Goal: Transaction & Acquisition: Book appointment/travel/reservation

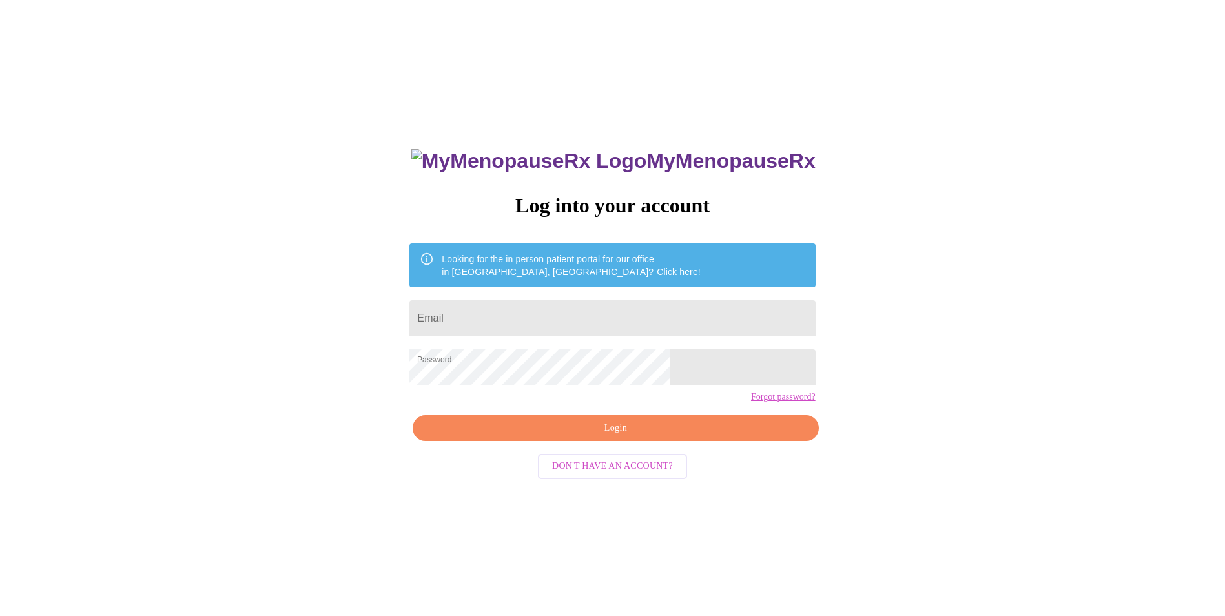
click at [522, 317] on input "Email" at bounding box center [612, 318] width 406 height 36
type input "[EMAIL_ADDRESS][DOMAIN_NAME]"
click at [634, 437] on span "Login" at bounding box center [616, 428] width 376 height 16
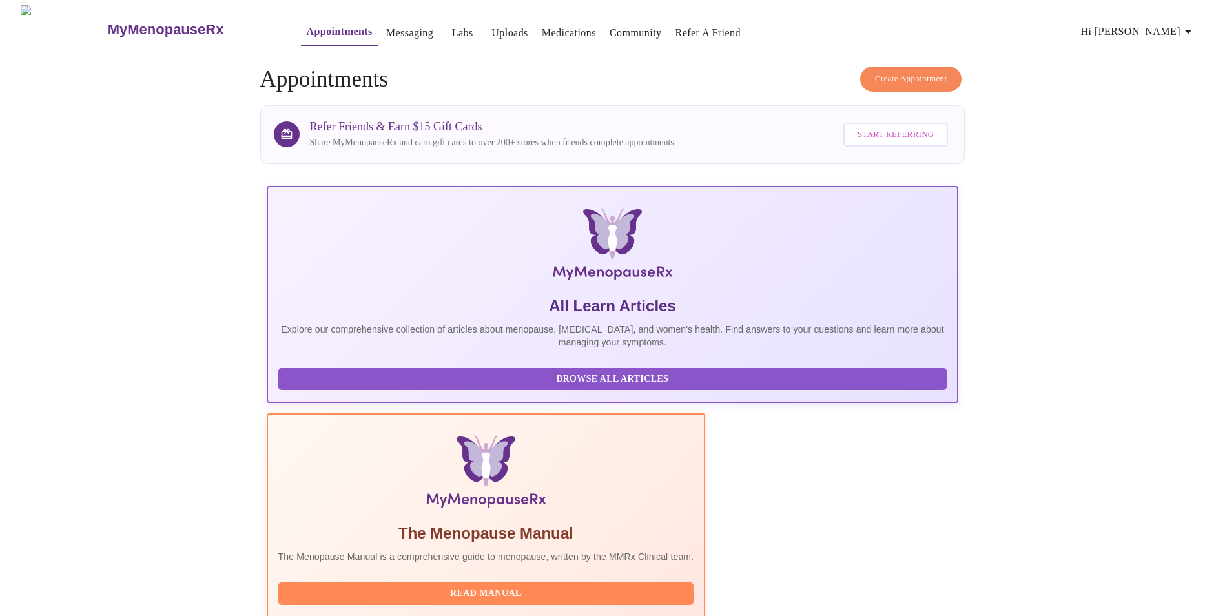
click at [920, 72] on span "Create Appointment" at bounding box center [911, 79] width 72 height 15
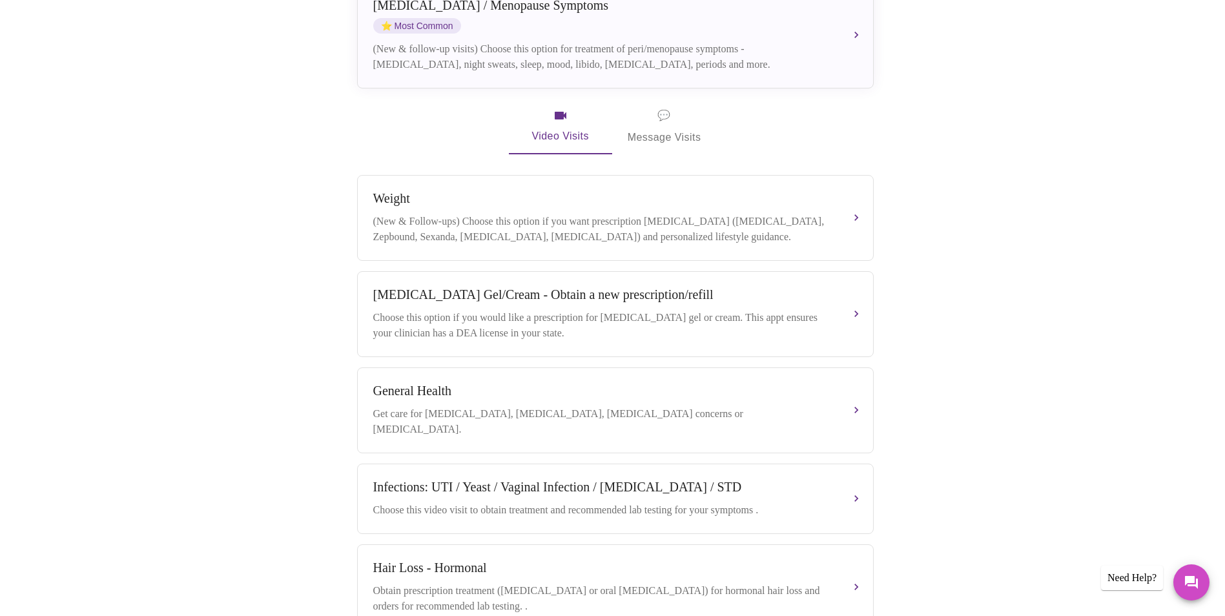
scroll to position [323, 0]
click at [667, 118] on span "💬 Message Visits" at bounding box center [665, 125] width 74 height 40
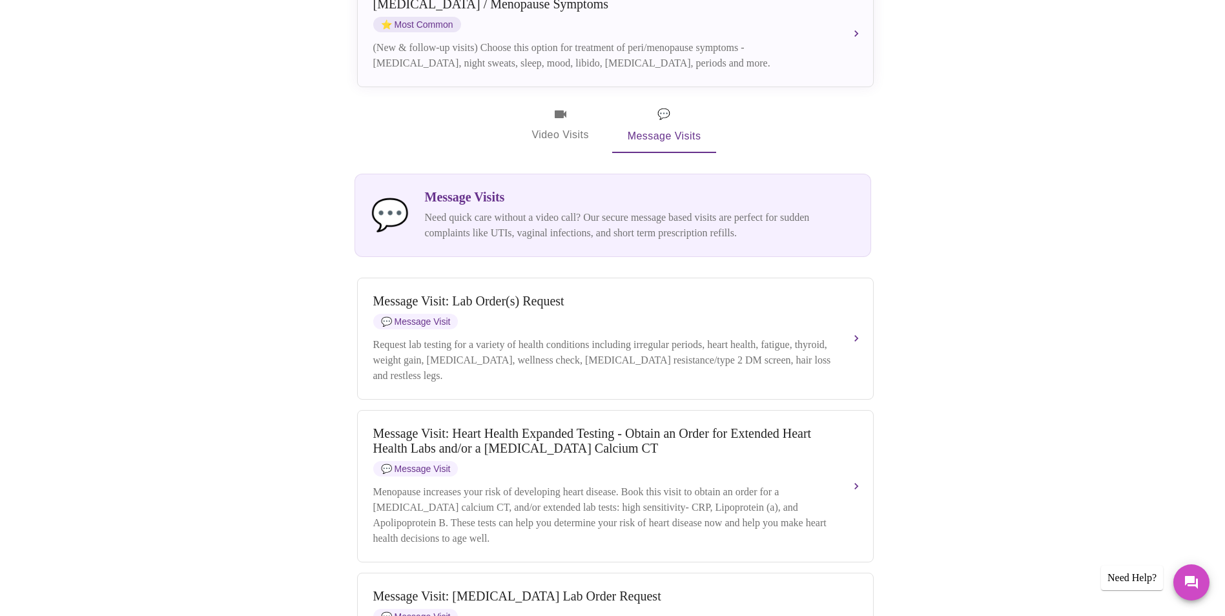
click at [558, 114] on span "Video Visits" at bounding box center [560, 125] width 72 height 37
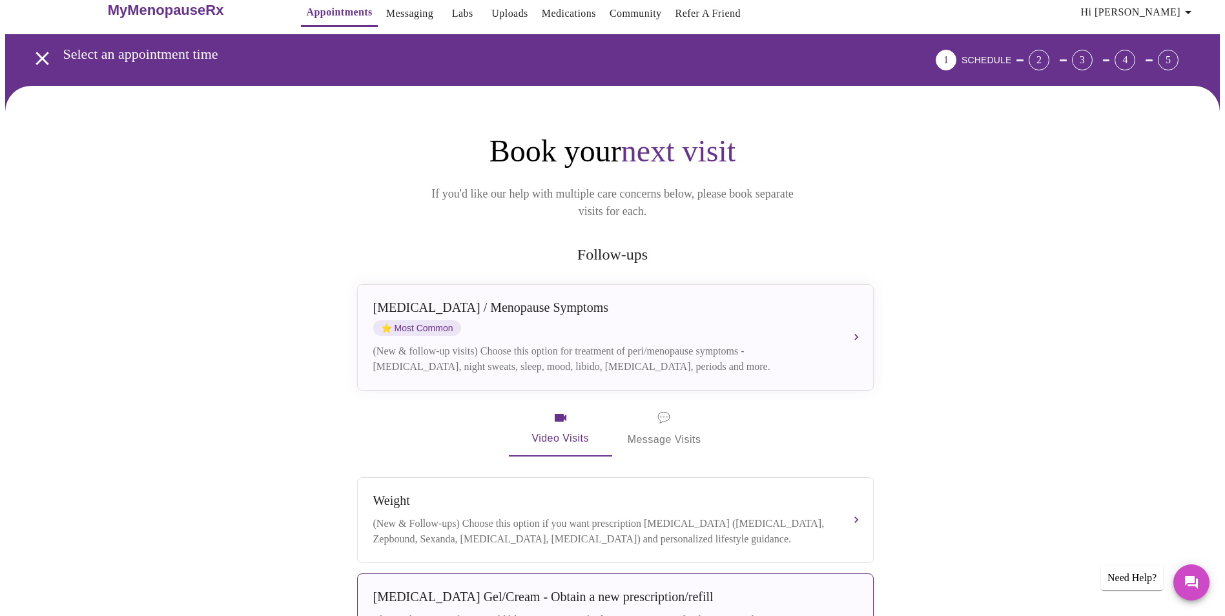
scroll to position [0, 0]
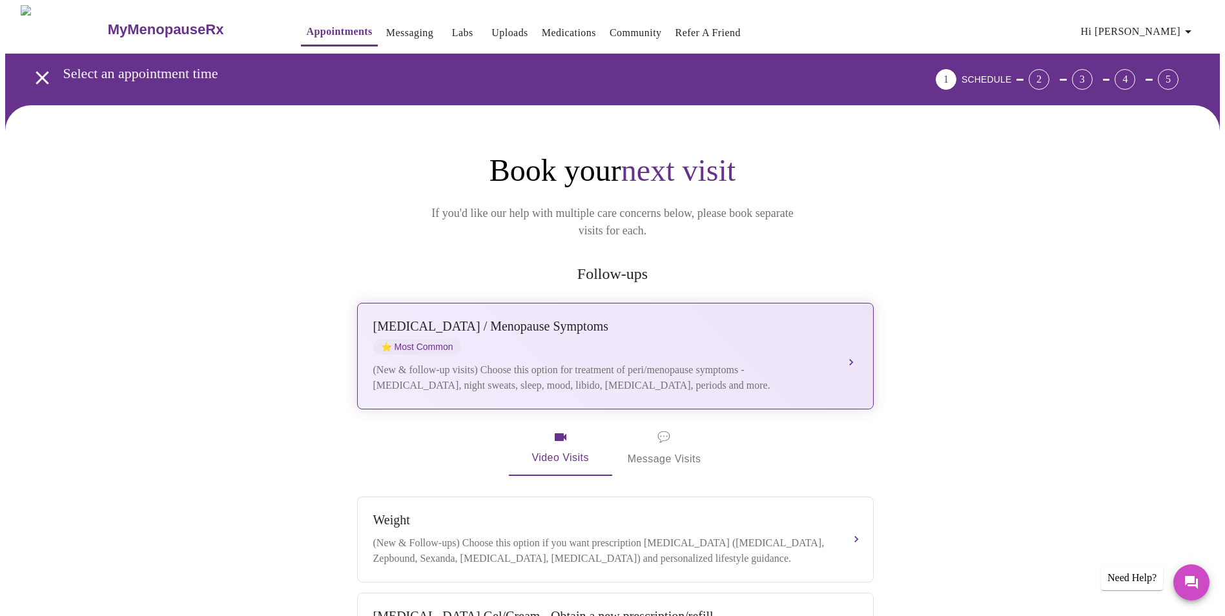
click at [847, 345] on button "[MEDICAL_DATA] / Menopause Symptoms ⭐ Most Common (New & follow-up visits) Choo…" at bounding box center [615, 356] width 517 height 107
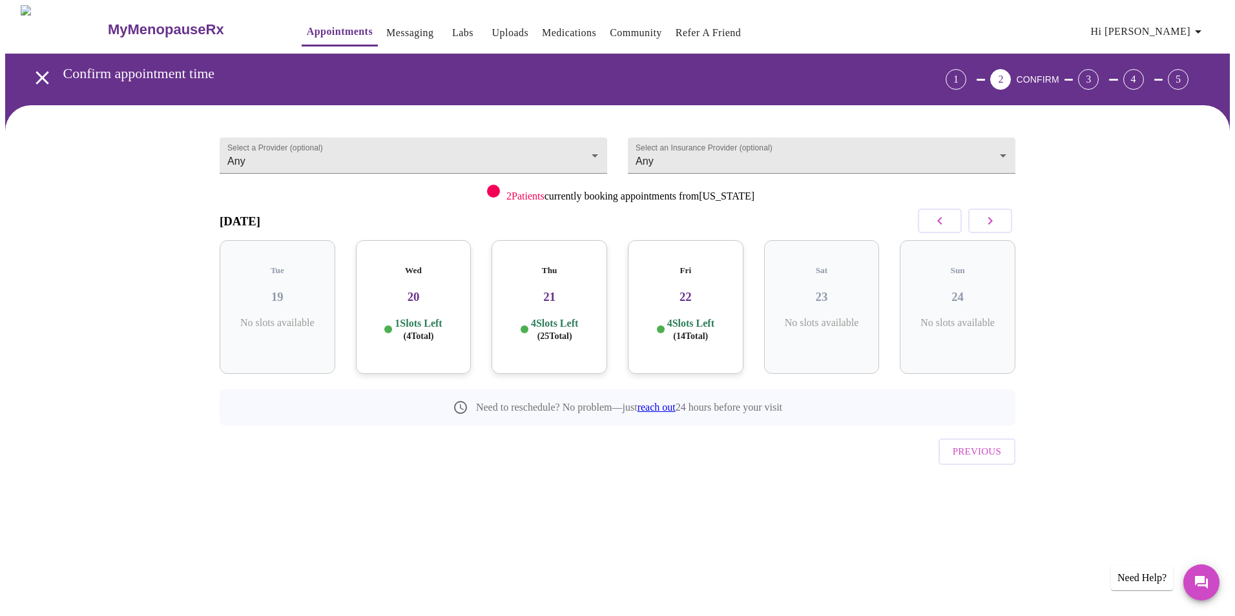
click at [417, 294] on div "Wed 20 1 Slots Left ( 4 Total)" at bounding box center [414, 307] width 116 height 134
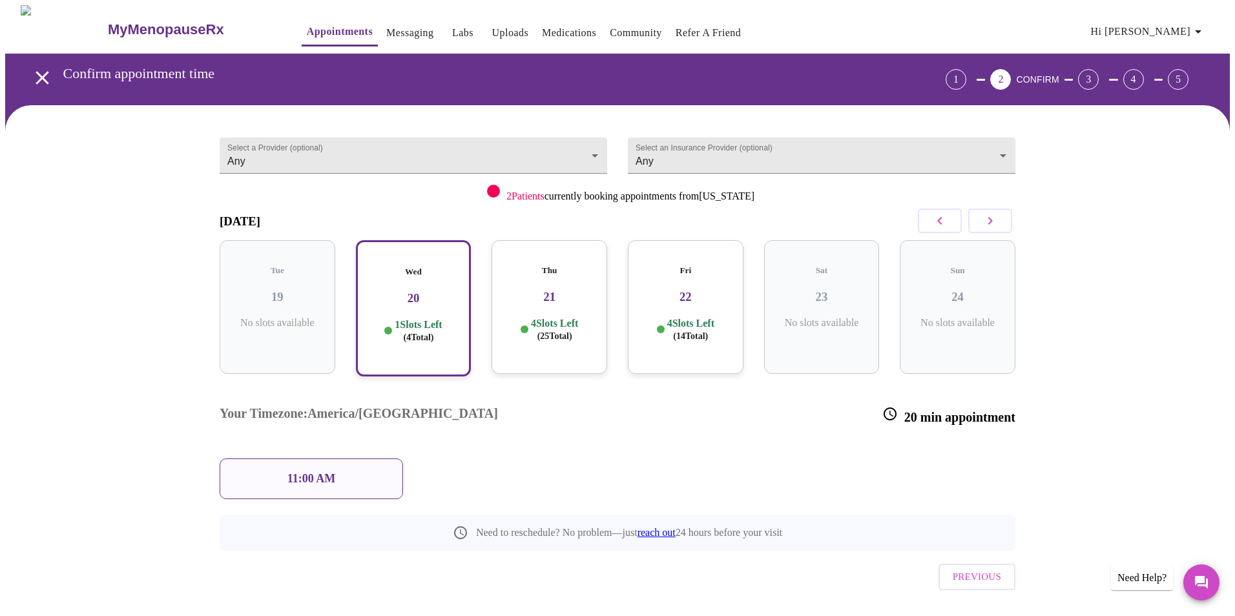
click at [296, 472] on p "11:00 AM" at bounding box center [311, 479] width 48 height 14
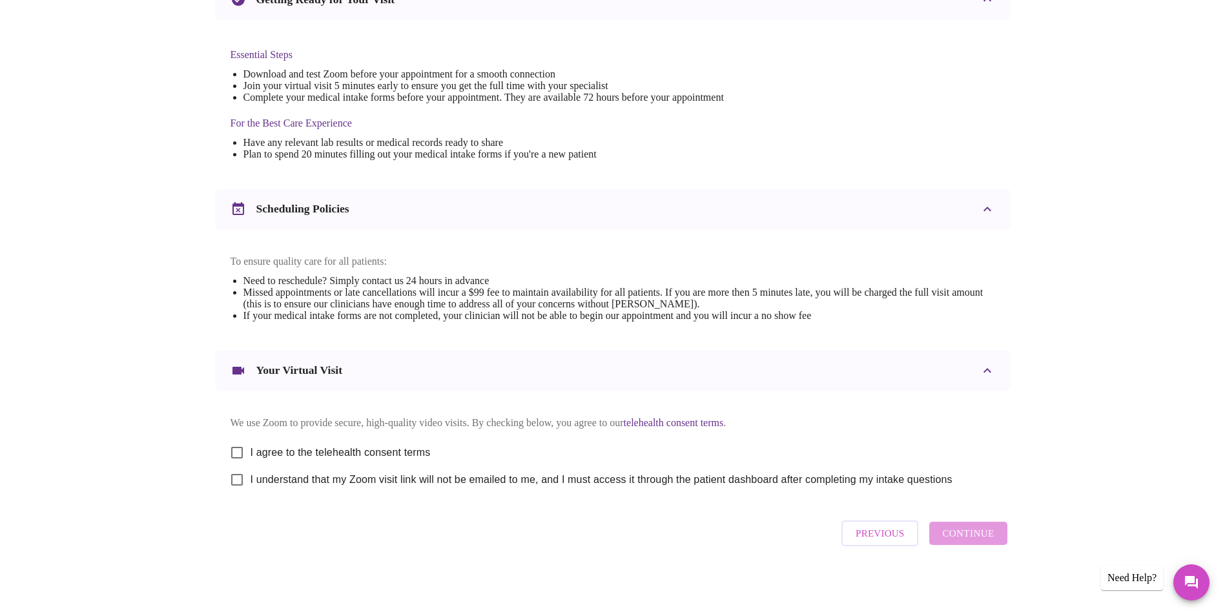
scroll to position [320, 0]
click at [235, 449] on input "I agree to the telehealth consent terms" at bounding box center [236, 452] width 27 height 27
checkbox input "true"
click at [239, 479] on input "I understand that my Zoom visit link will not be emailed to me, and I must acce…" at bounding box center [236, 479] width 27 height 27
checkbox input "true"
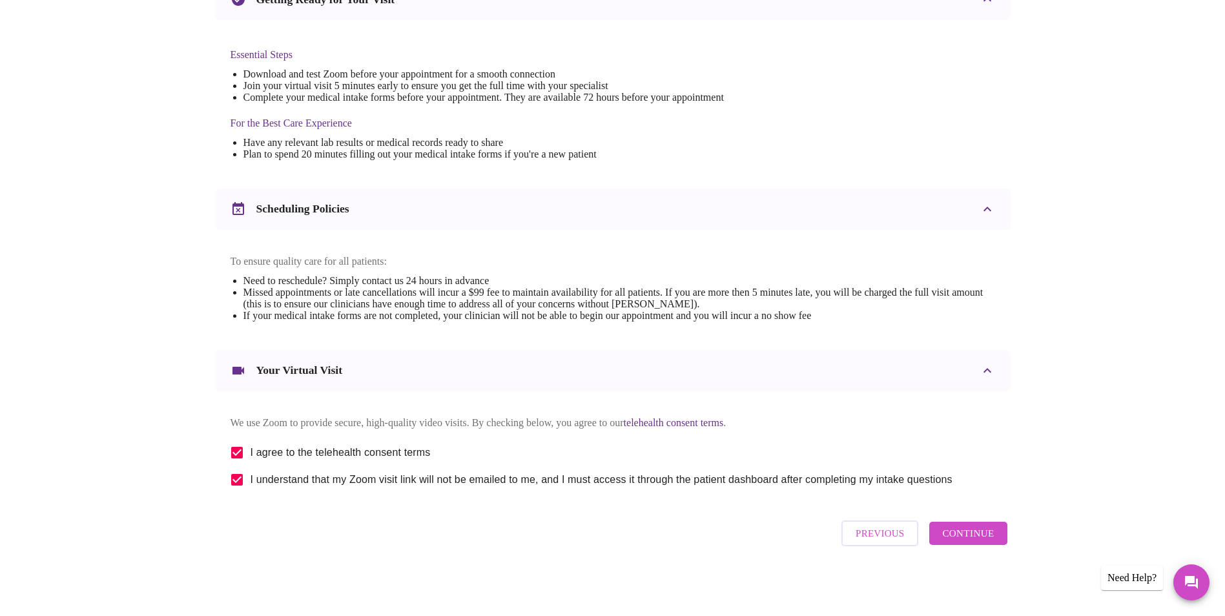
click at [971, 539] on span "Continue" at bounding box center [968, 533] width 52 height 17
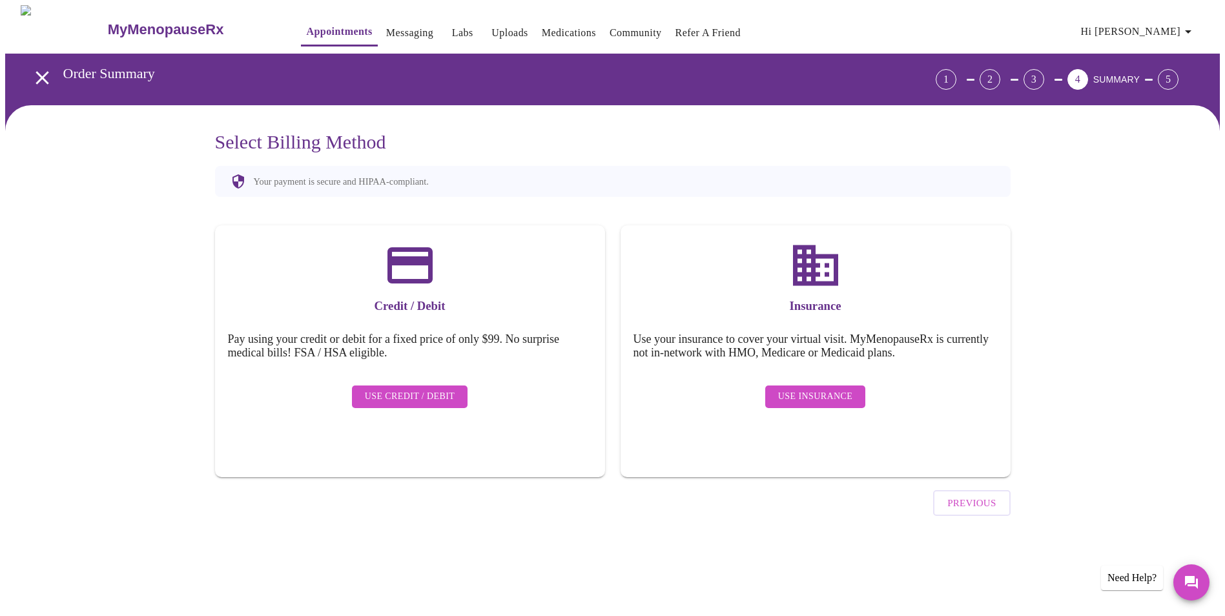
scroll to position [0, 0]
click at [823, 389] on span "Use Insurance" at bounding box center [820, 397] width 74 height 16
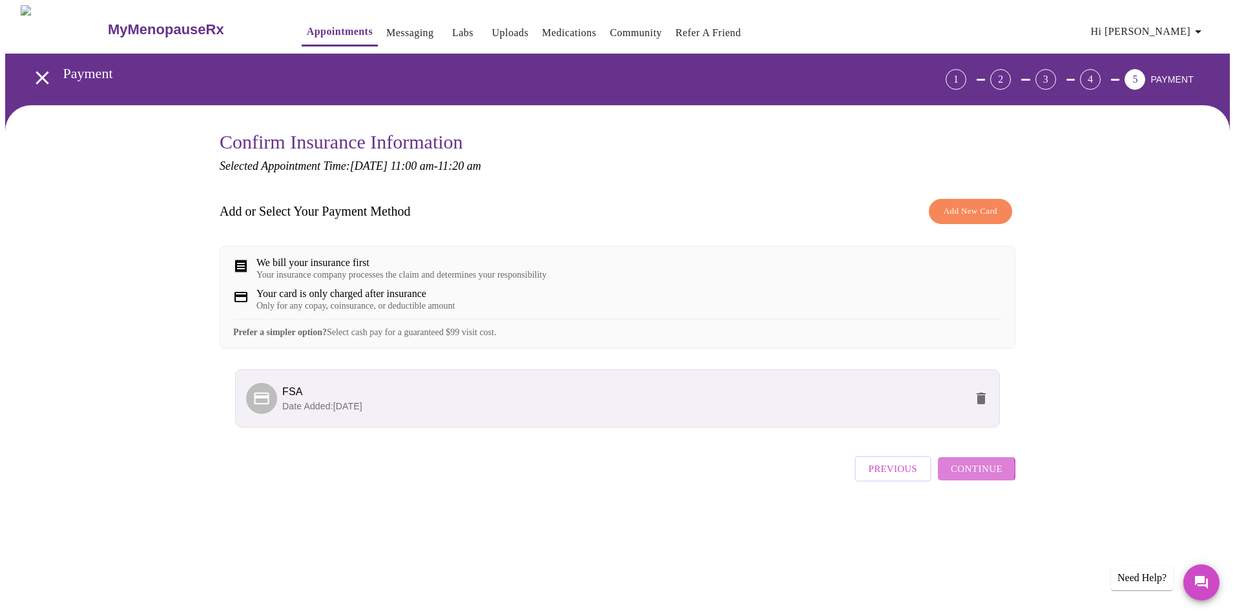
click at [968, 477] on span "Continue" at bounding box center [977, 468] width 52 height 17
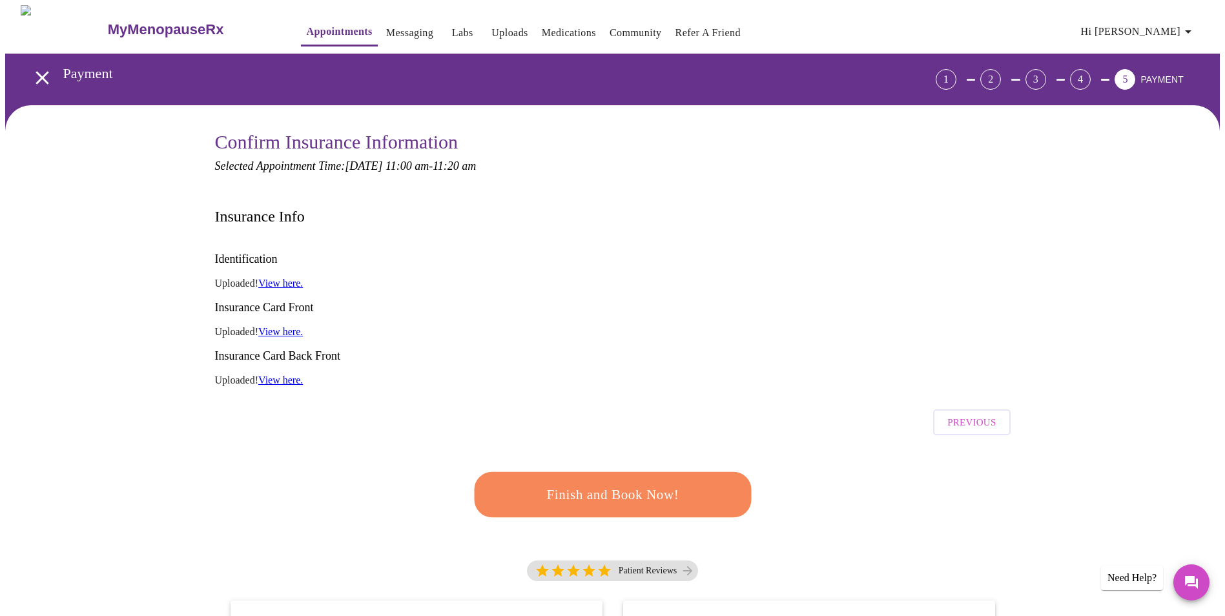
click at [646, 483] on span "Finish and Book Now!" at bounding box center [612, 495] width 239 height 24
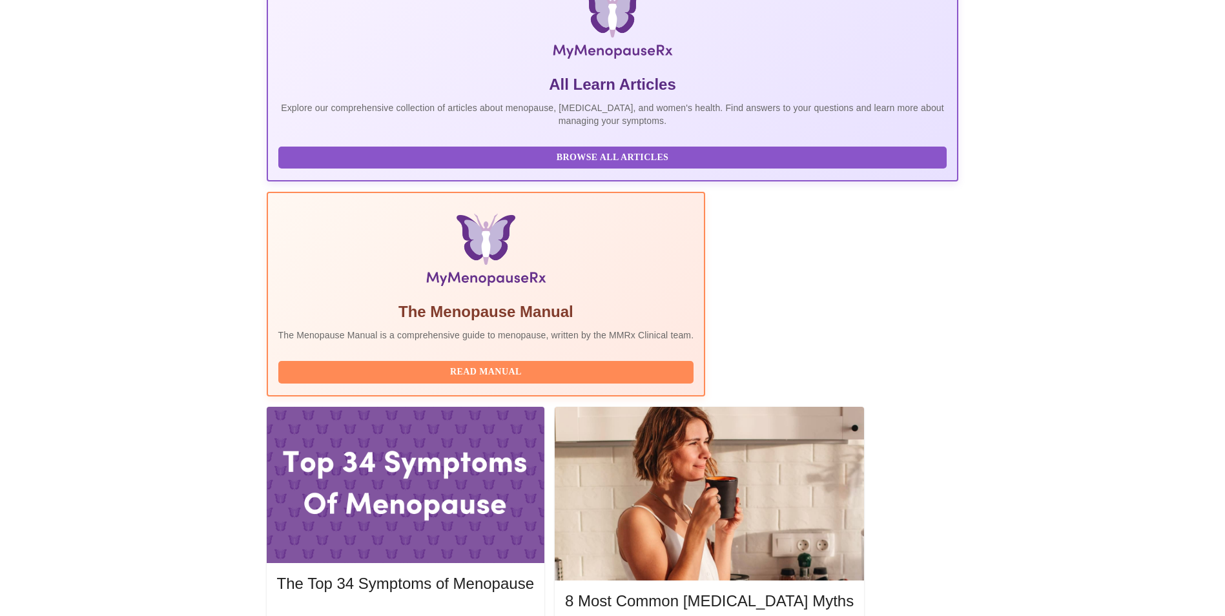
scroll to position [258, 0]
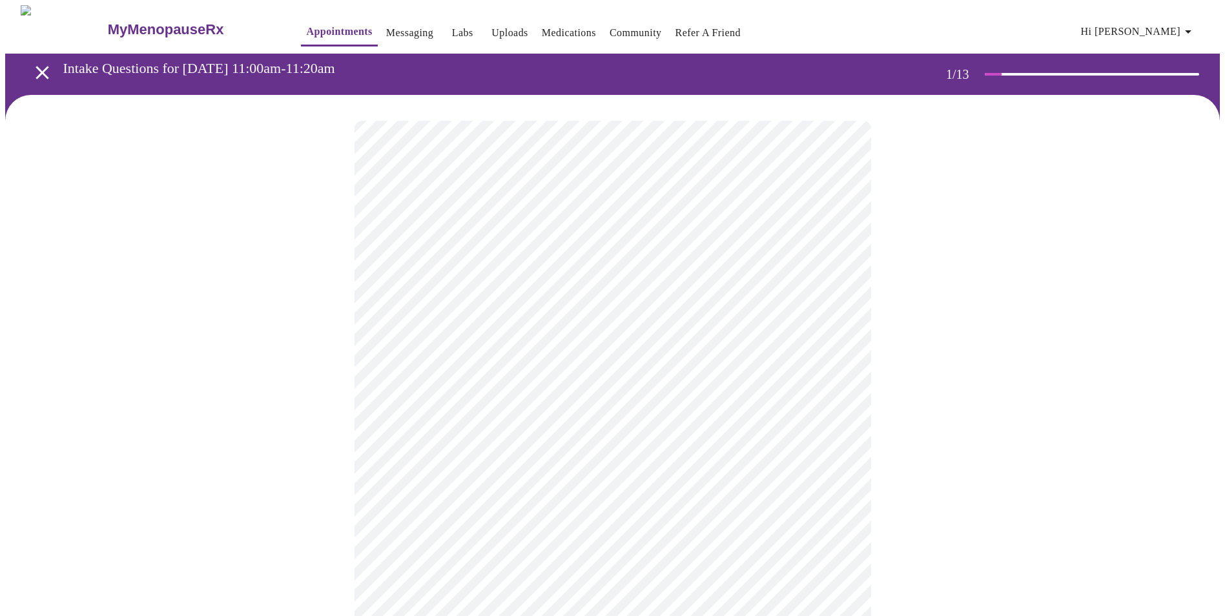
click at [842, 273] on body "MyMenopauseRx Appointments Messaging Labs Uploads Medications Community Refer a…" at bounding box center [612, 595] width 1215 height 1180
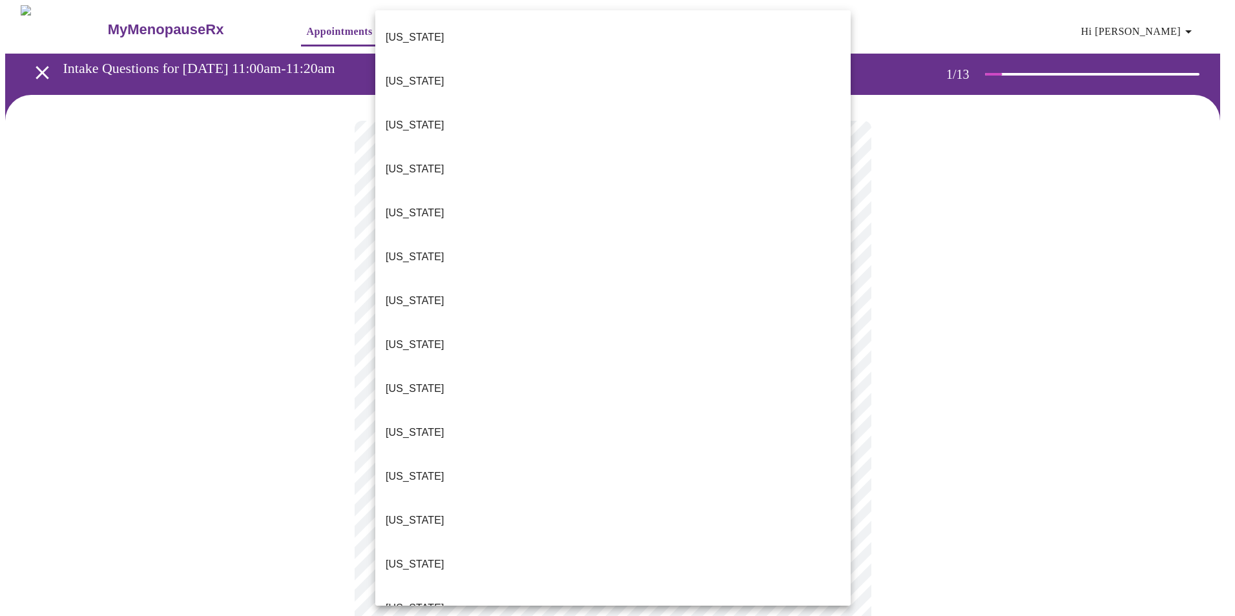
click at [421, 118] on p "[US_STATE]" at bounding box center [415, 125] width 59 height 15
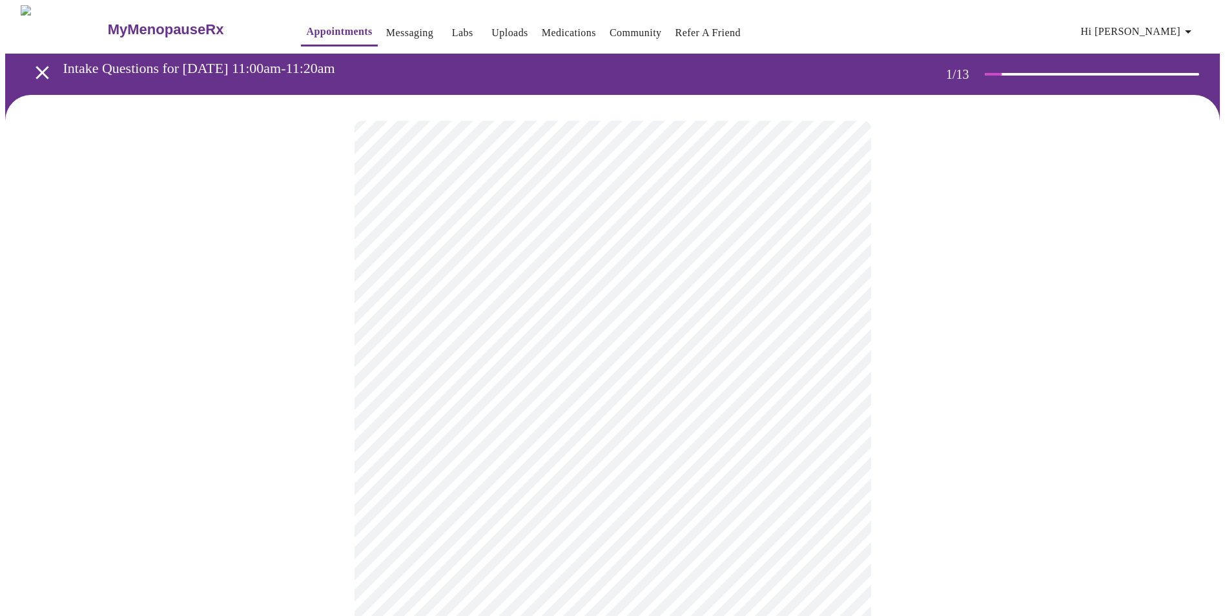
click at [839, 370] on body "MyMenopauseRx Appointments Messaging Labs Uploads Medications Community Refer a…" at bounding box center [612, 591] width 1215 height 1172
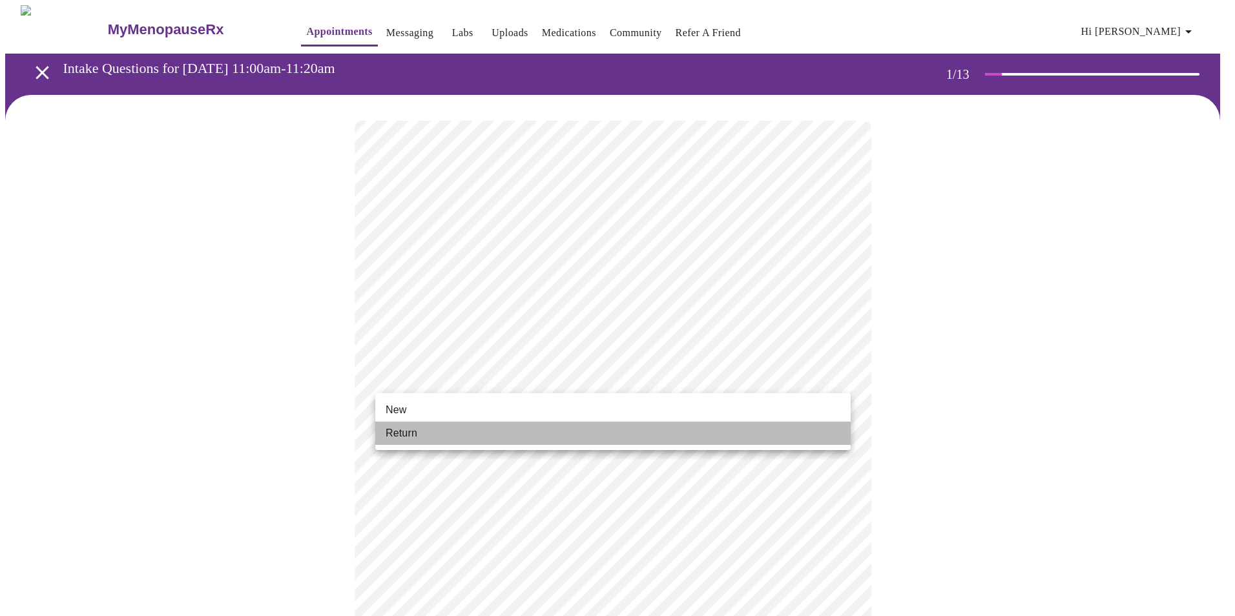
click at [406, 432] on span "Return" at bounding box center [402, 433] width 32 height 15
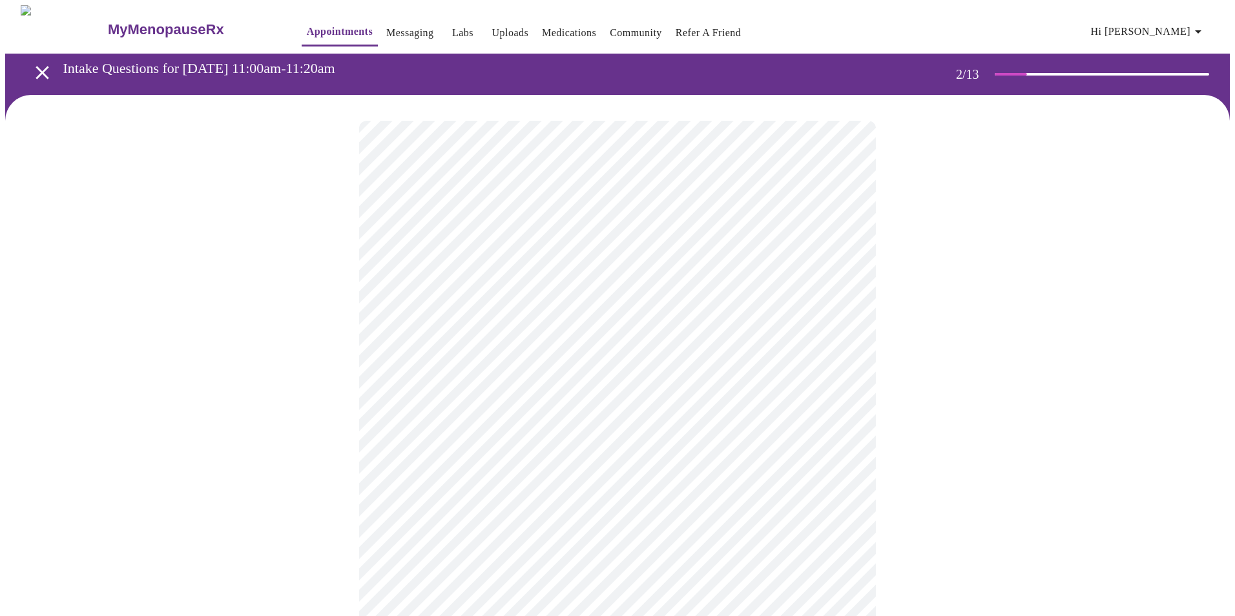
click at [835, 259] on body "MyMenopauseRx Appointments Messaging Labs Uploads Medications Community Refer a…" at bounding box center [617, 393] width 1224 height 776
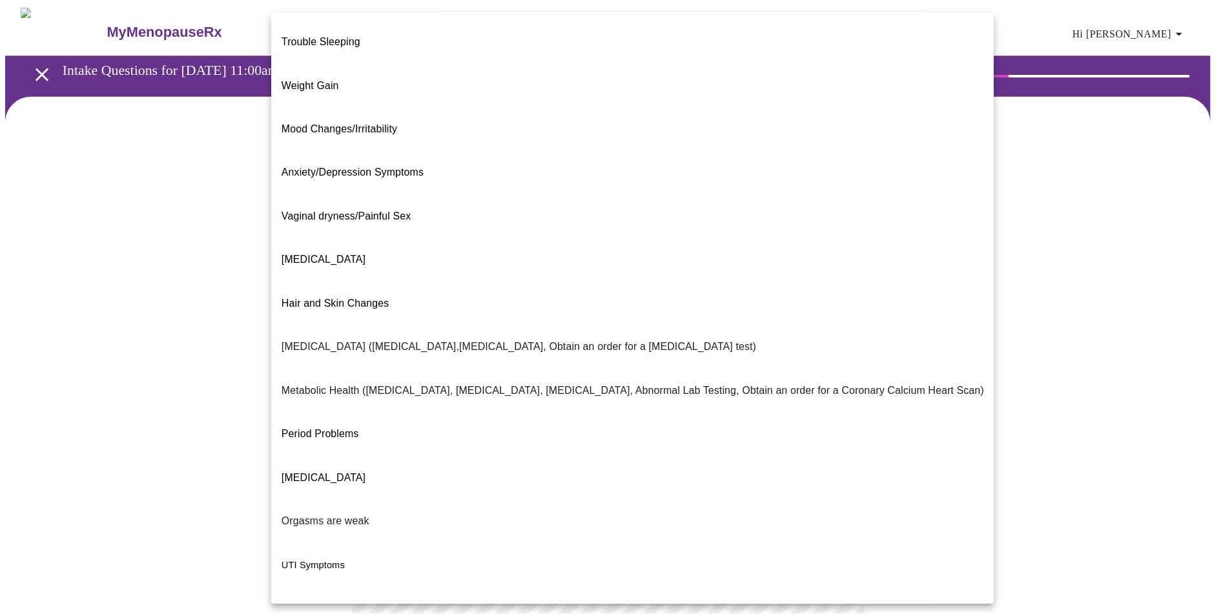
scroll to position [53, 0]
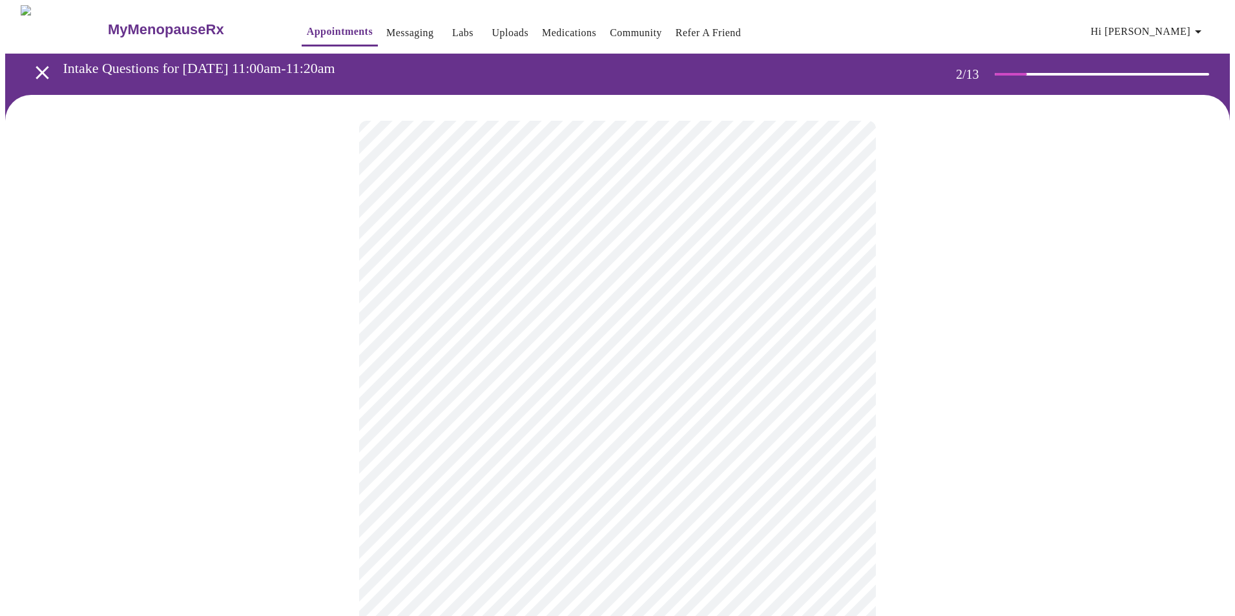
click at [839, 397] on body "MyMenopauseRx Appointments Messaging Labs Uploads Medications Community Refer a…" at bounding box center [617, 389] width 1224 height 769
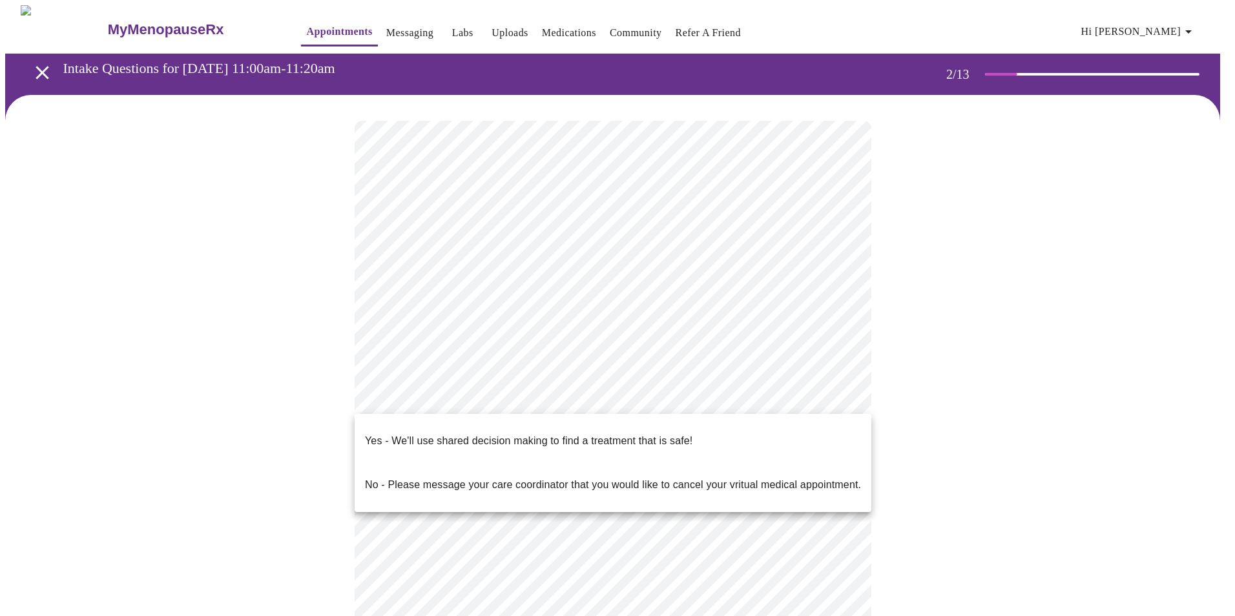
click at [490, 434] on p "Yes - We'll use shared decision making to find a treatment that is safe!" at bounding box center [528, 440] width 327 height 15
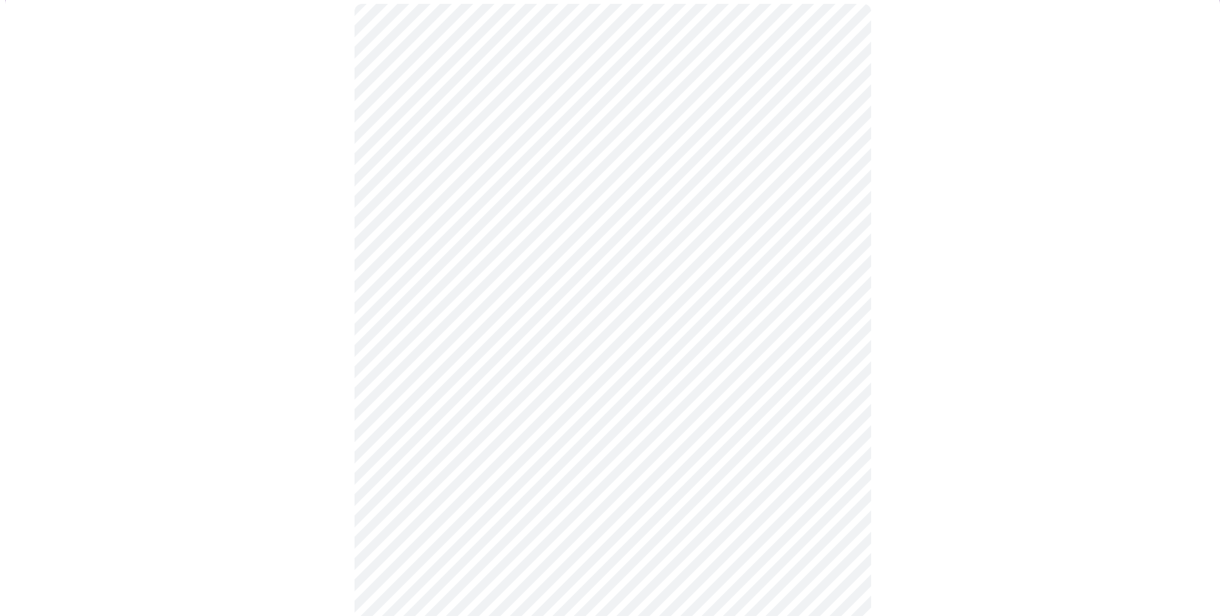
scroll to position [0, 0]
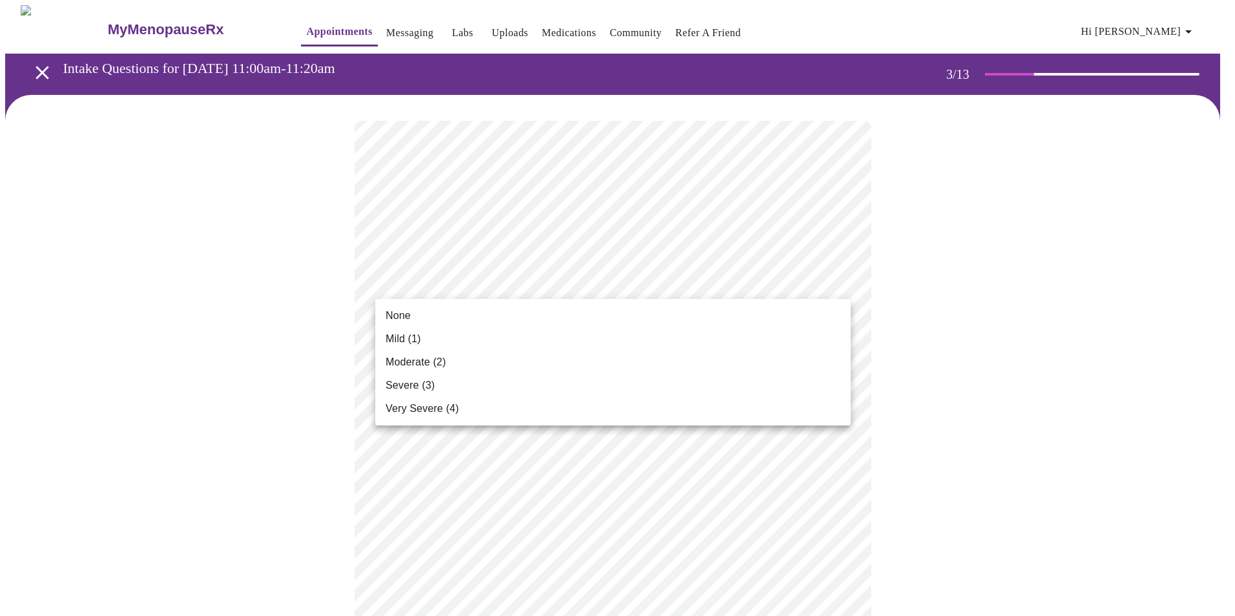
click at [429, 338] on li "Mild (1)" at bounding box center [612, 338] width 475 height 23
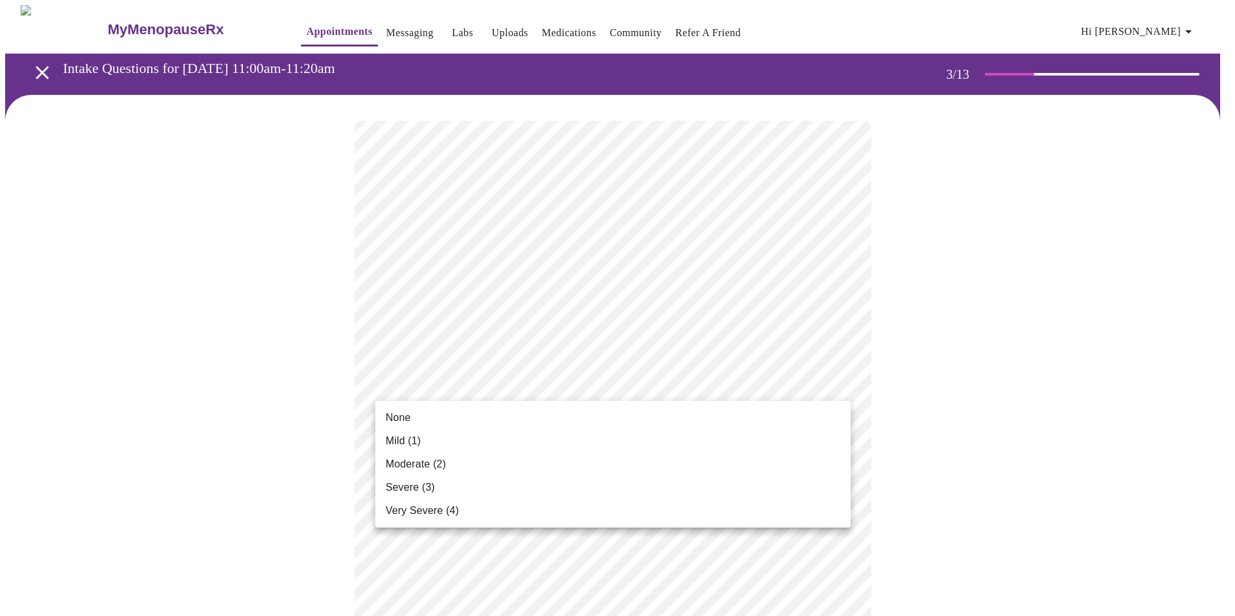
click at [510, 424] on li "None" at bounding box center [612, 417] width 475 height 23
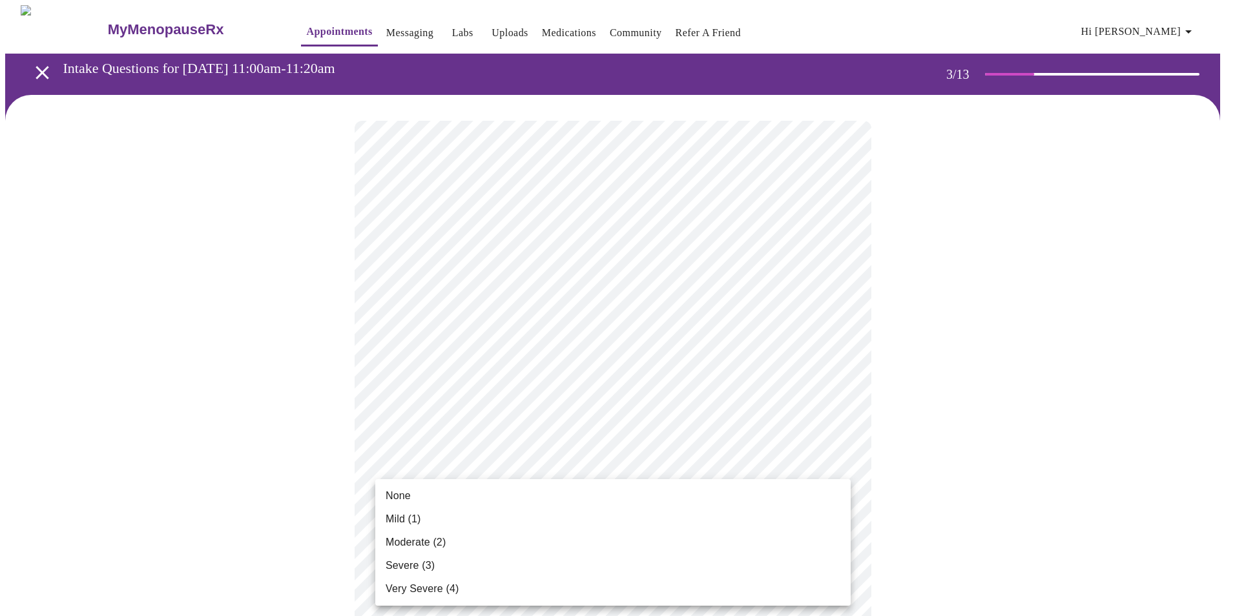
click at [738, 519] on li "Mild (1)" at bounding box center [612, 519] width 475 height 23
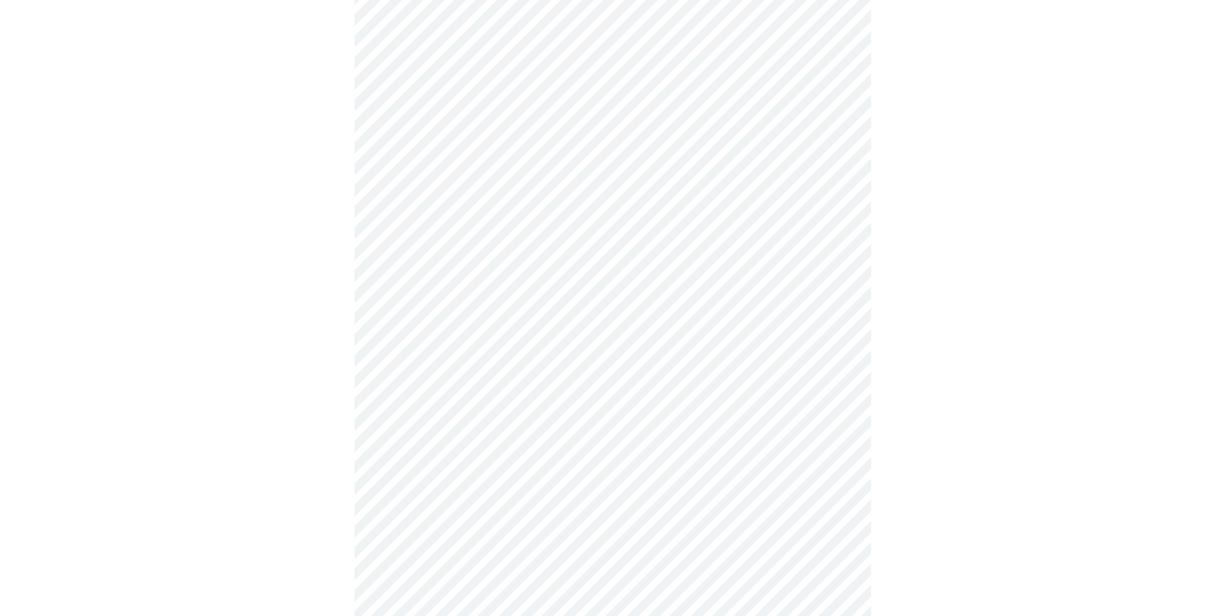
scroll to position [323, 0]
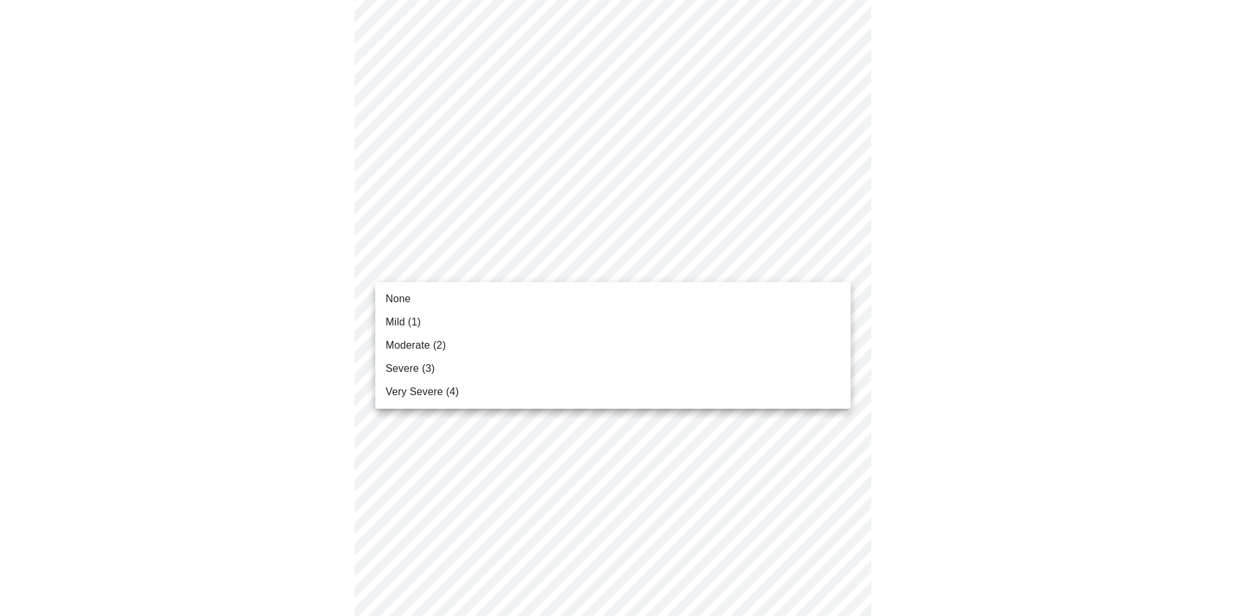
click at [838, 262] on body "MyMenopauseRx Appointments Messaging Labs Uploads Medications Community Refer a…" at bounding box center [617, 514] width 1224 height 1664
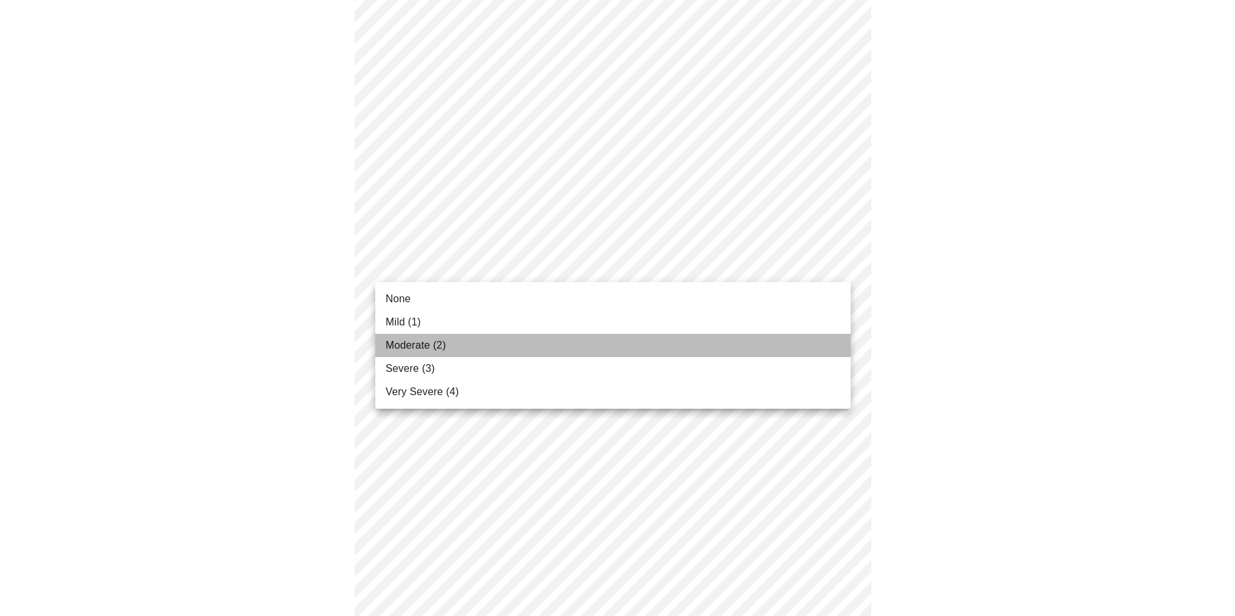
click at [524, 345] on li "Moderate (2)" at bounding box center [612, 345] width 475 height 23
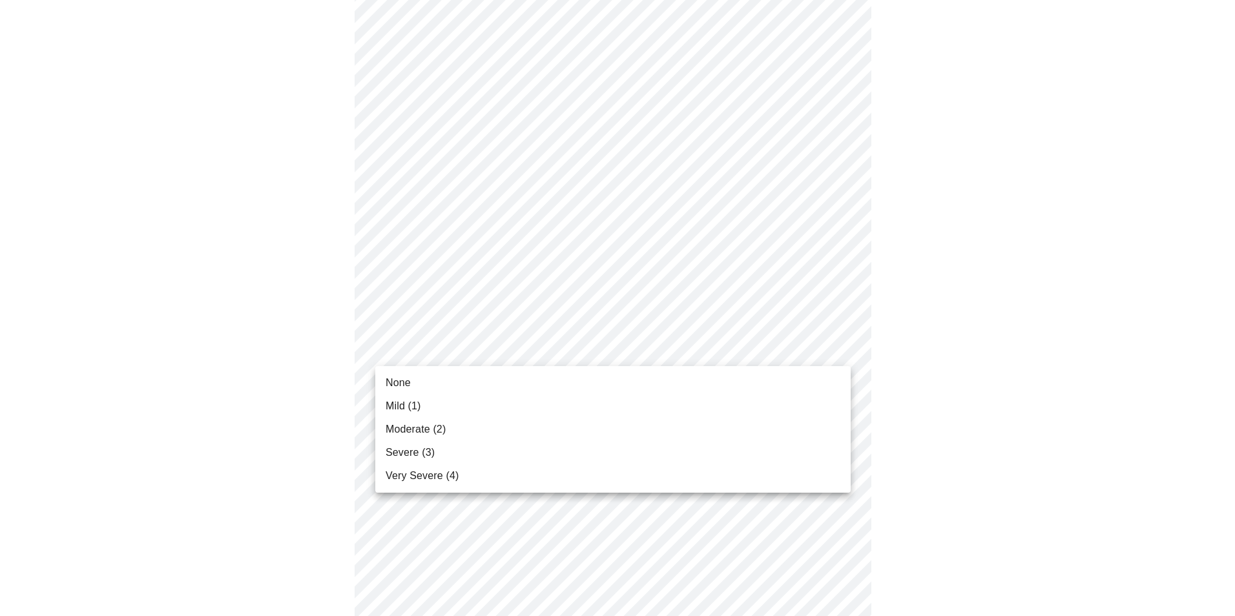
click at [832, 340] on body "MyMenopauseRx Appointments Messaging Labs Uploads Medications Community Refer a…" at bounding box center [617, 505] width 1224 height 1646
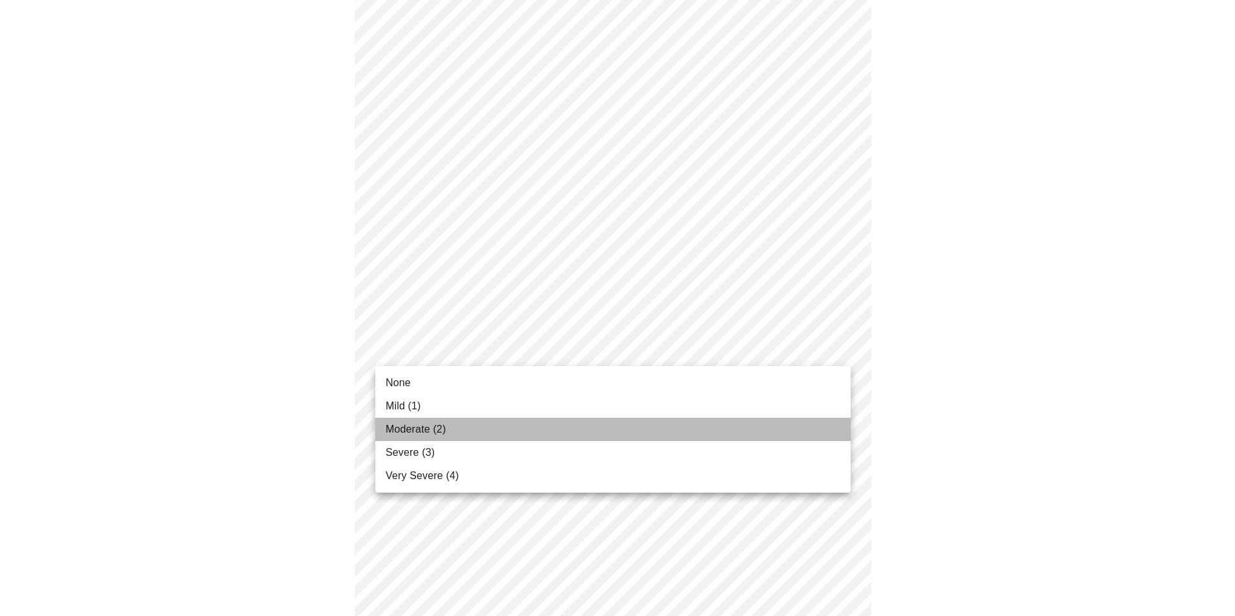
click at [498, 435] on li "Moderate (2)" at bounding box center [612, 429] width 475 height 23
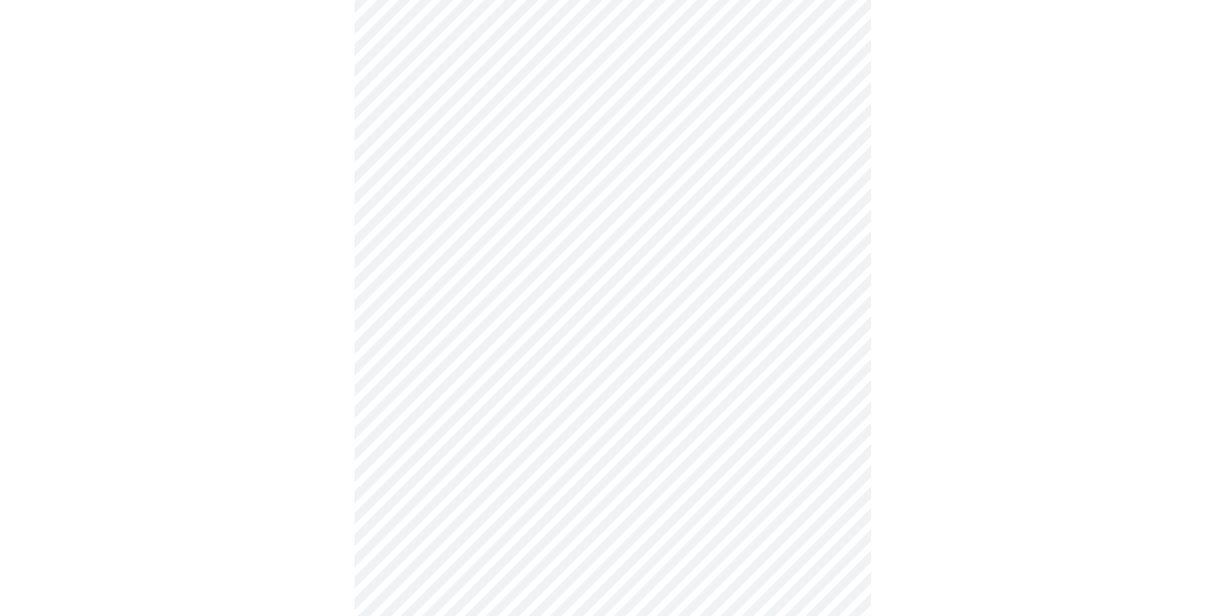
scroll to position [517, 0]
click at [840, 238] on body "MyMenopauseRx Appointments Messaging Labs Uploads Medications Community Refer a…" at bounding box center [612, 302] width 1215 height 1627
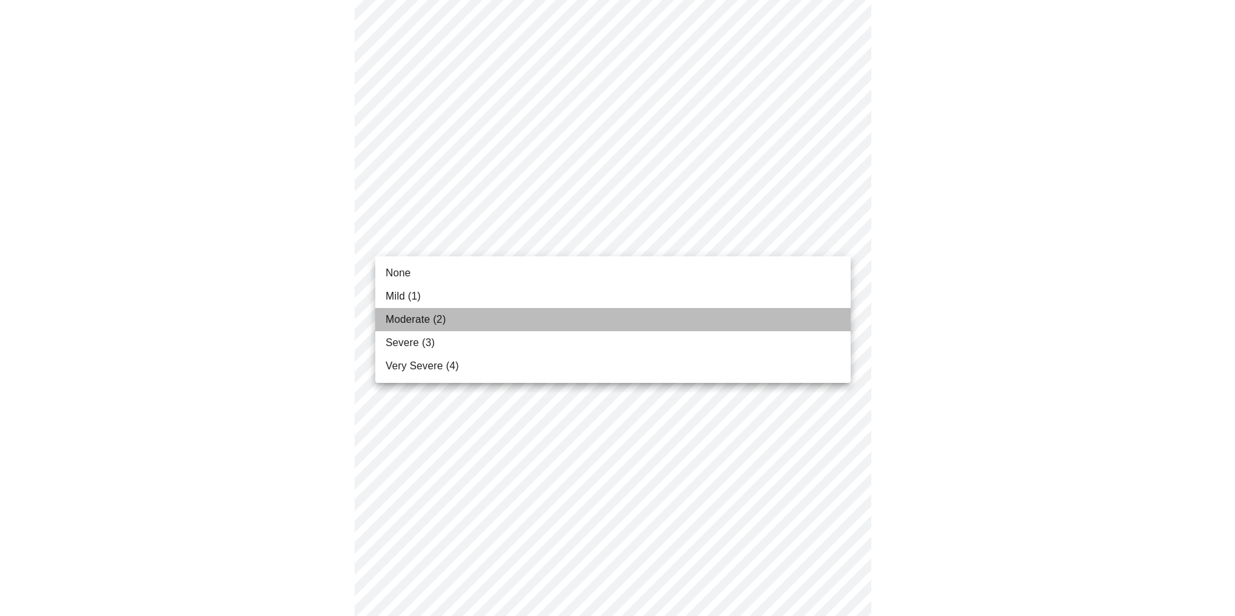
click at [606, 320] on li "Moderate (2)" at bounding box center [612, 319] width 475 height 23
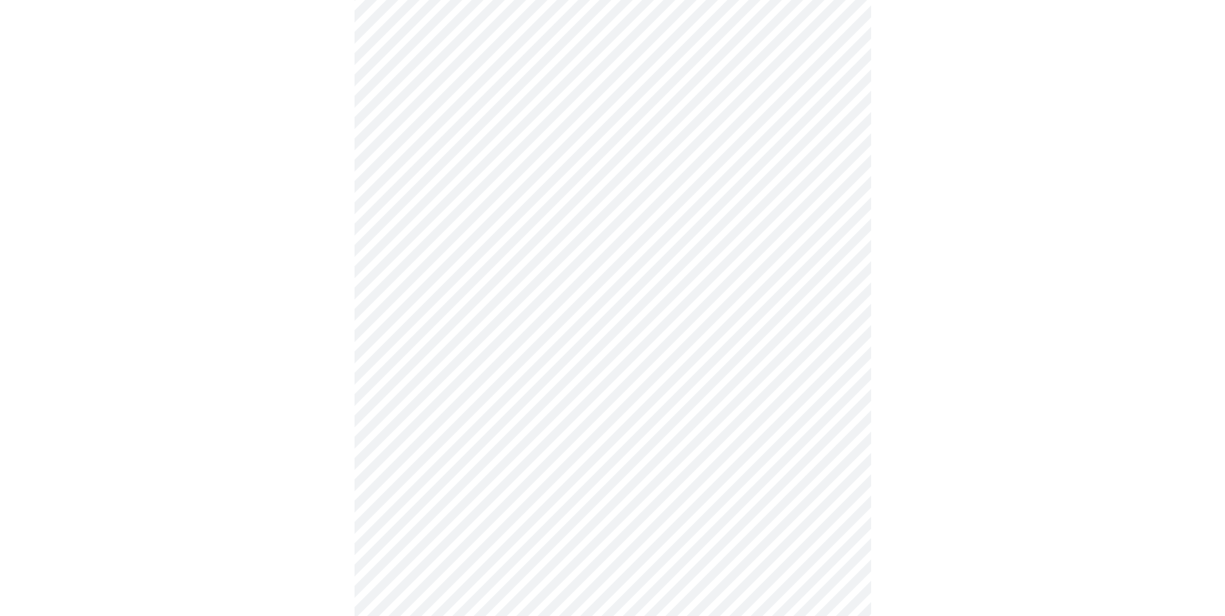
scroll to position [646, 0]
click at [836, 212] on body "MyMenopauseRx Appointments Messaging Labs Uploads Medications Community Refer a…" at bounding box center [617, 163] width 1224 height 1609
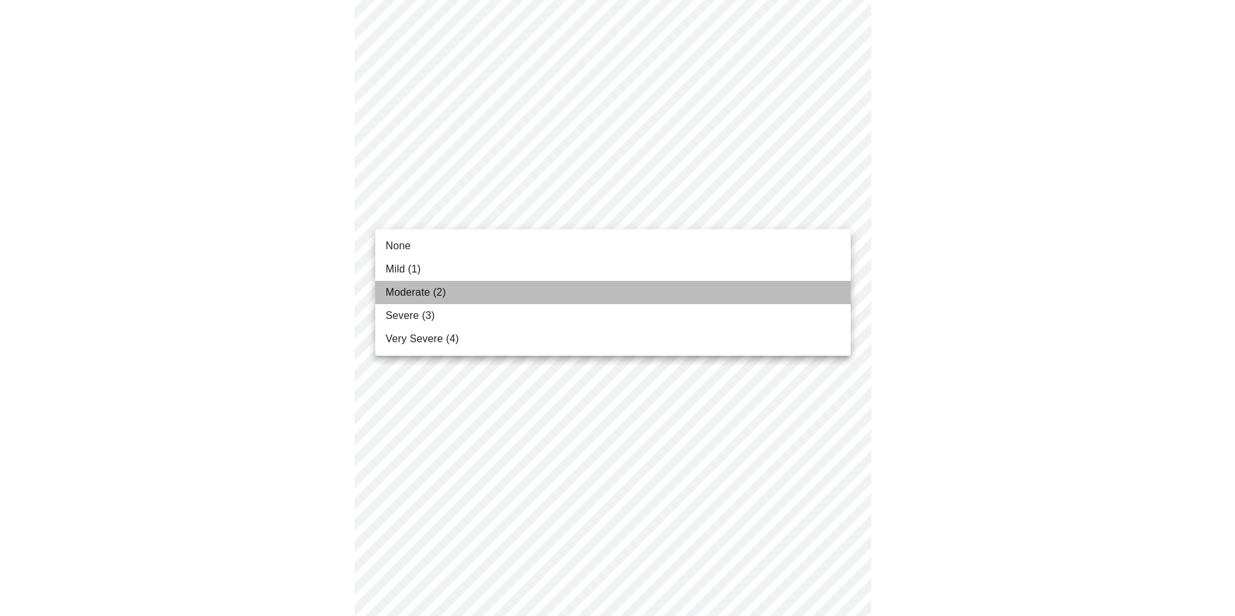
click at [694, 283] on li "Moderate (2)" at bounding box center [612, 292] width 475 height 23
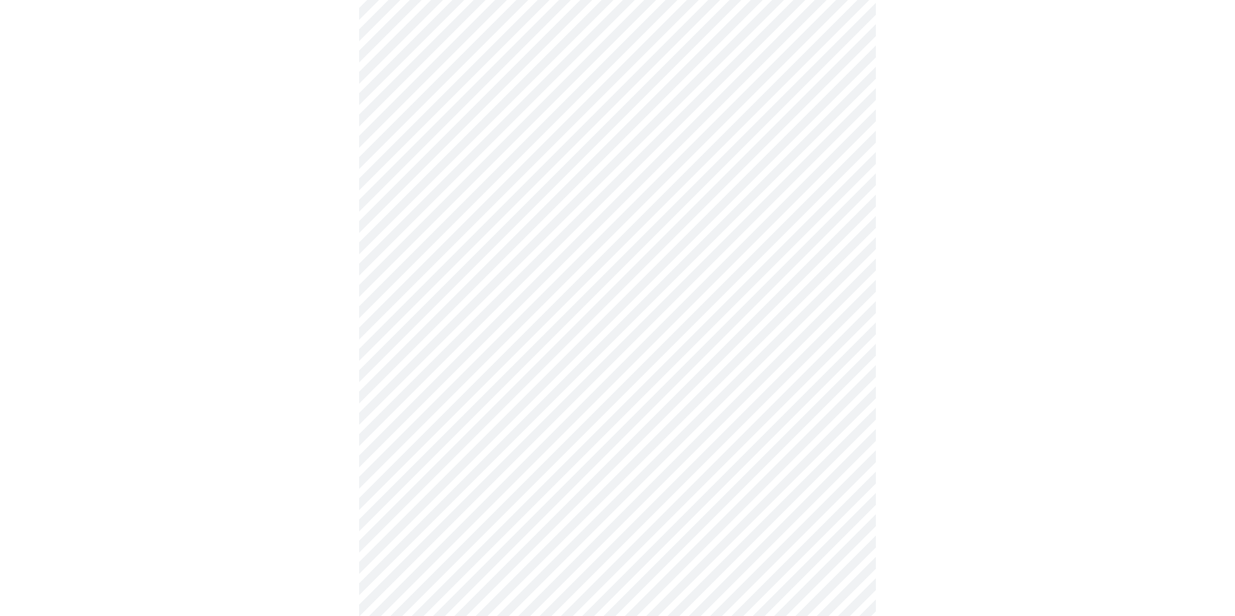
click at [838, 313] on body "MyMenopauseRx Appointments Messaging Labs Uploads Medications Community Refer a…" at bounding box center [617, 154] width 1224 height 1591
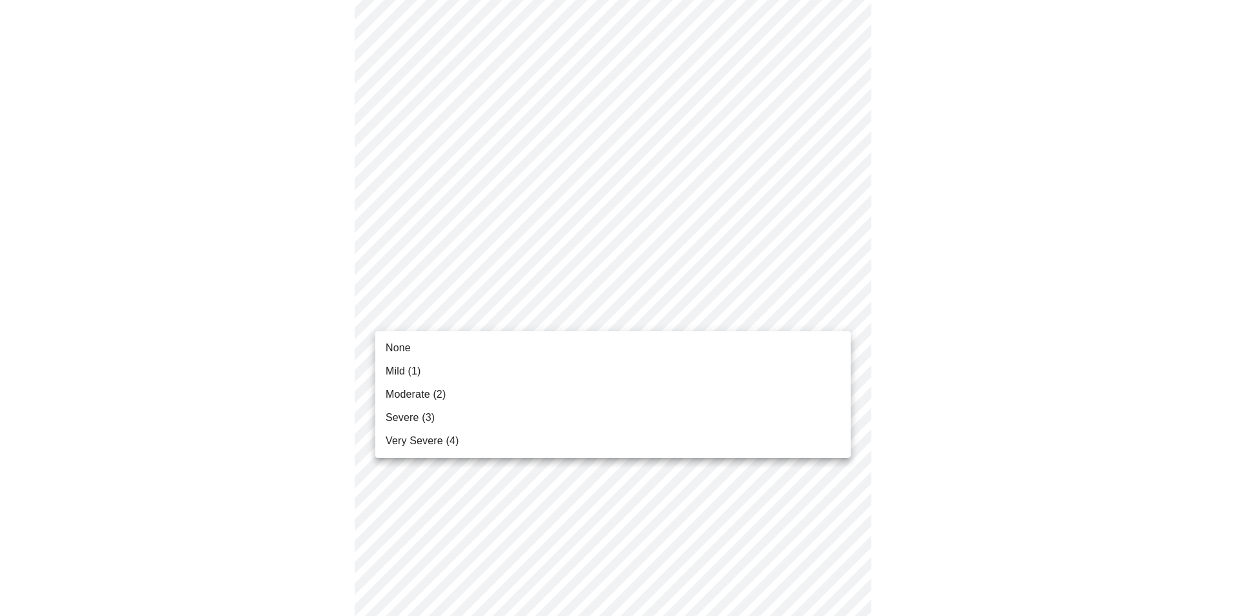
click at [682, 339] on li "None" at bounding box center [612, 347] width 475 height 23
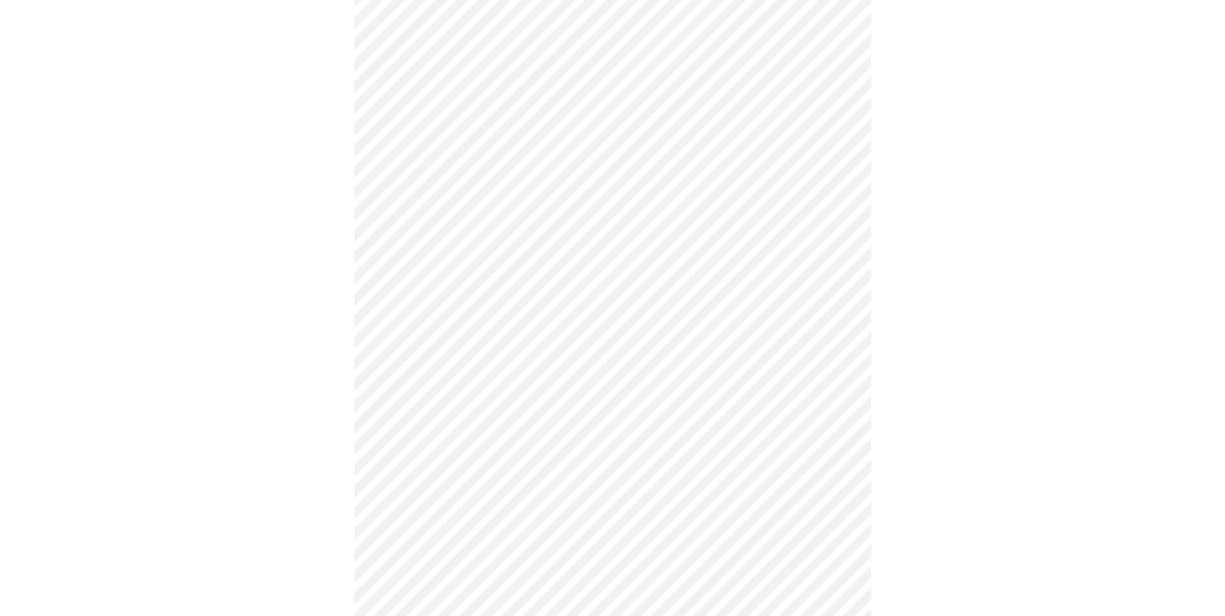
scroll to position [775, 0]
click at [840, 292] on body "MyMenopauseRx Appointments Messaging Labs Uploads Medications Community Refer a…" at bounding box center [617, 16] width 1224 height 1573
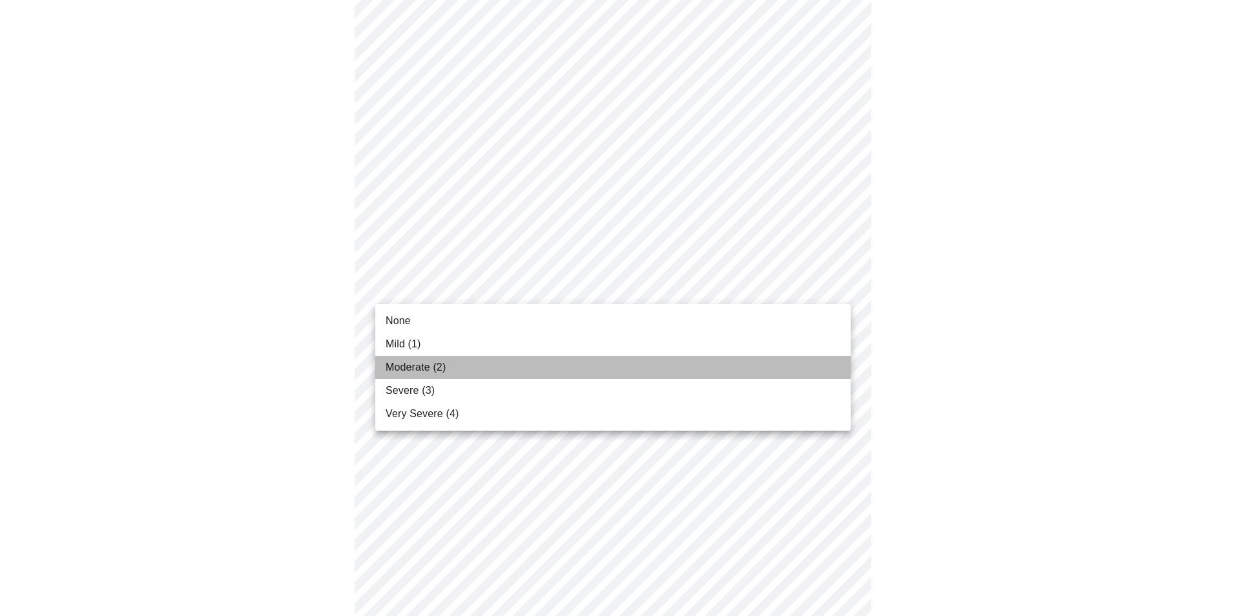
click at [725, 374] on li "Moderate (2)" at bounding box center [612, 367] width 475 height 23
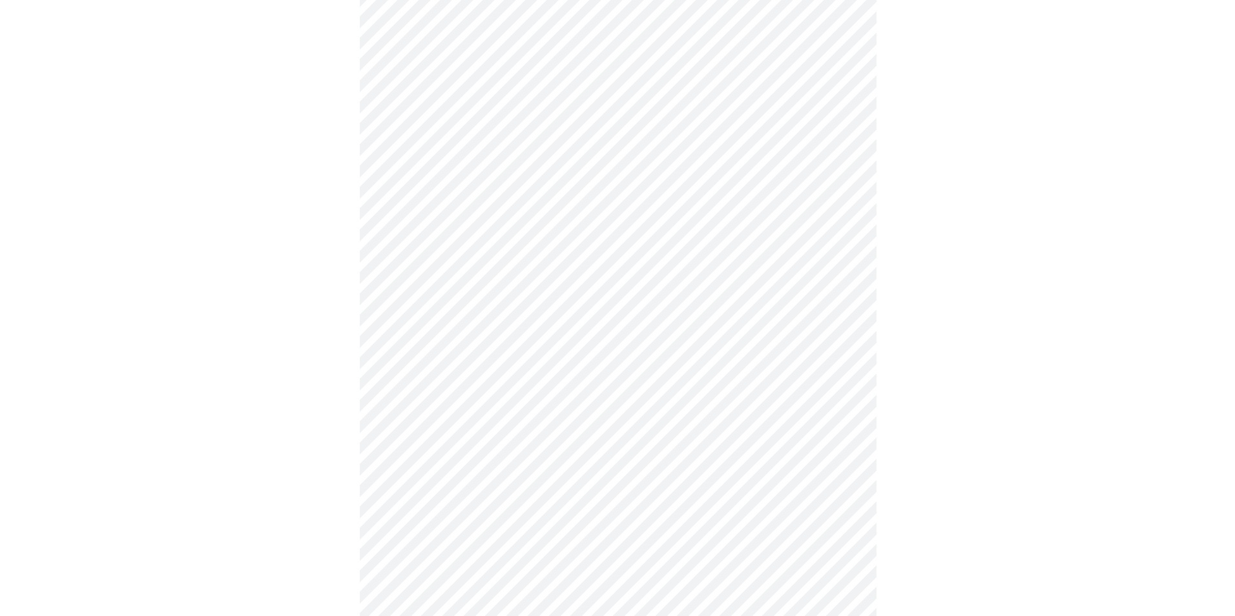
scroll to position [904, 0]
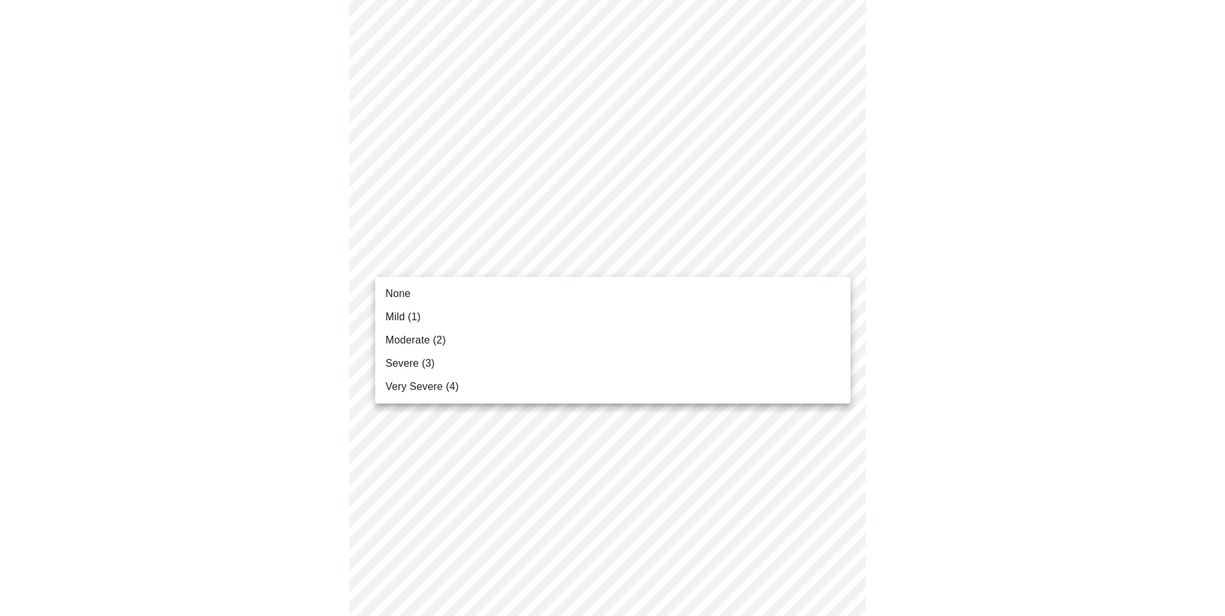
click at [619, 302] on li "None" at bounding box center [612, 293] width 475 height 23
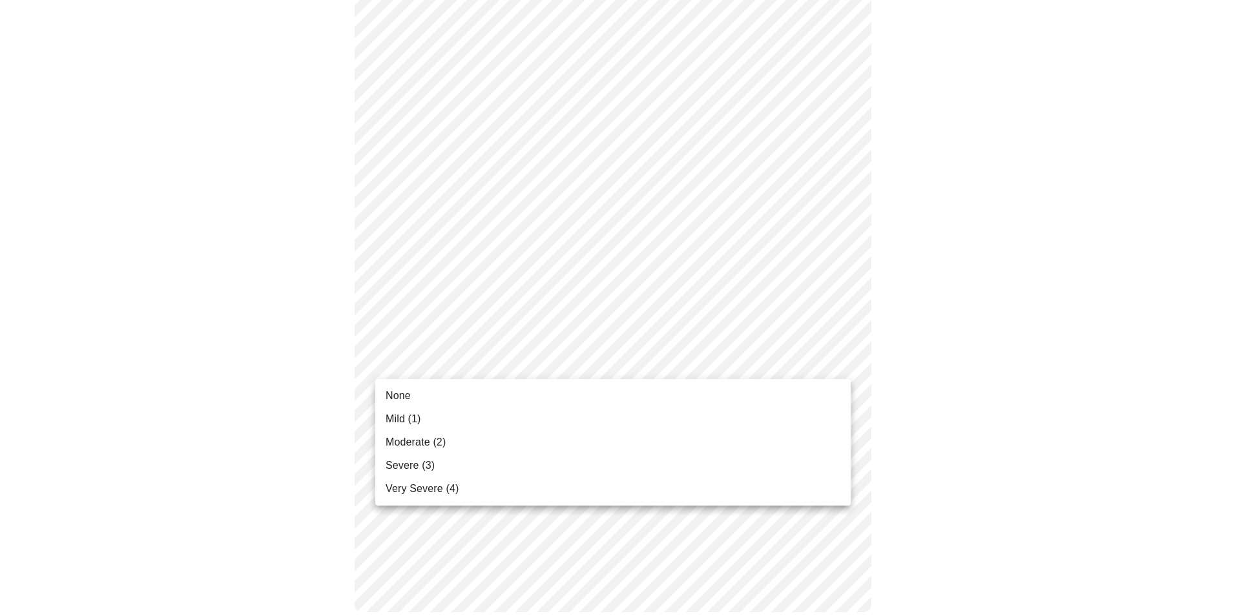
click at [451, 467] on li "Severe (3)" at bounding box center [612, 465] width 475 height 23
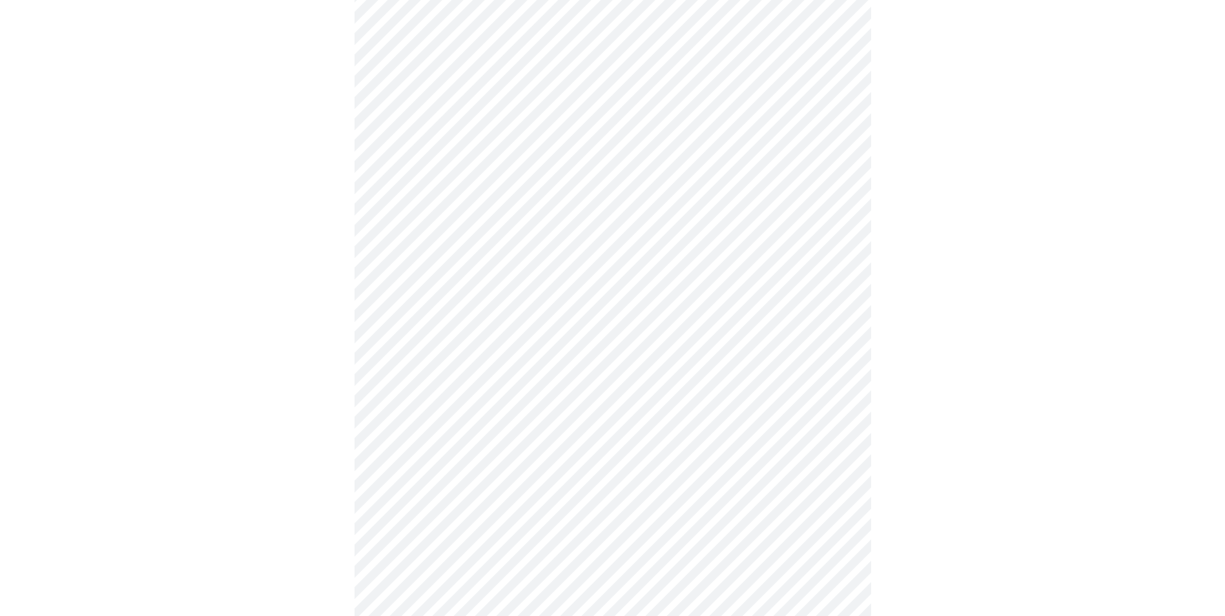
scroll to position [387, 0]
click at [839, 345] on body "MyMenopauseRx Appointments Messaging Labs Uploads Medications Community Refer a…" at bounding box center [612, 229] width 1215 height 1223
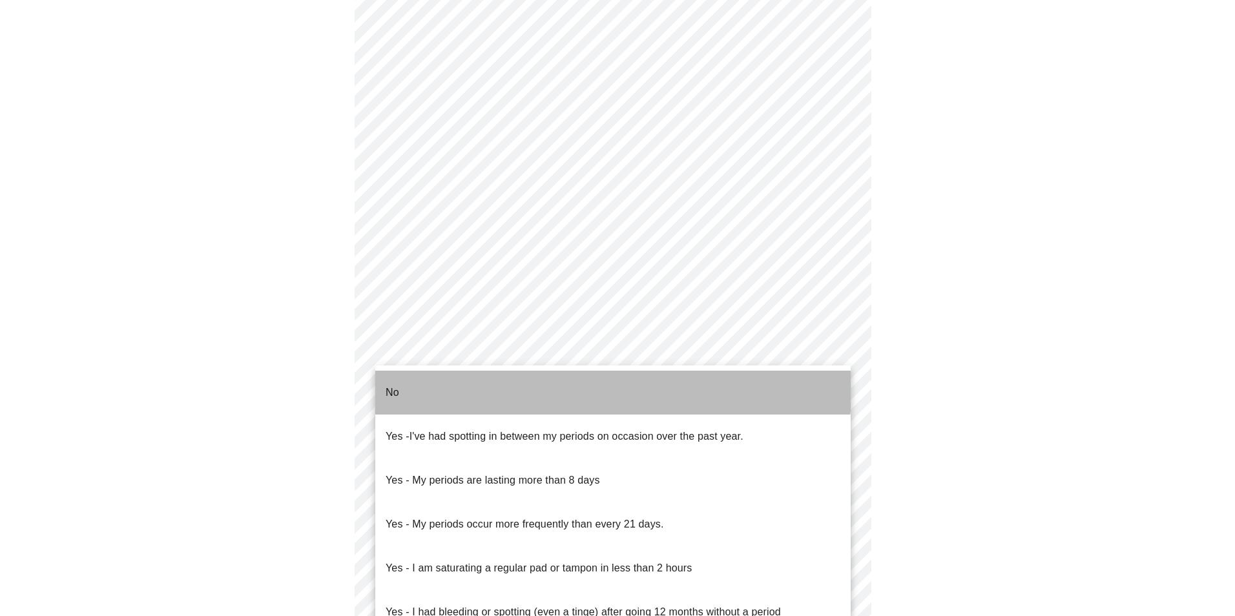
click at [575, 384] on li "No" at bounding box center [612, 393] width 475 height 44
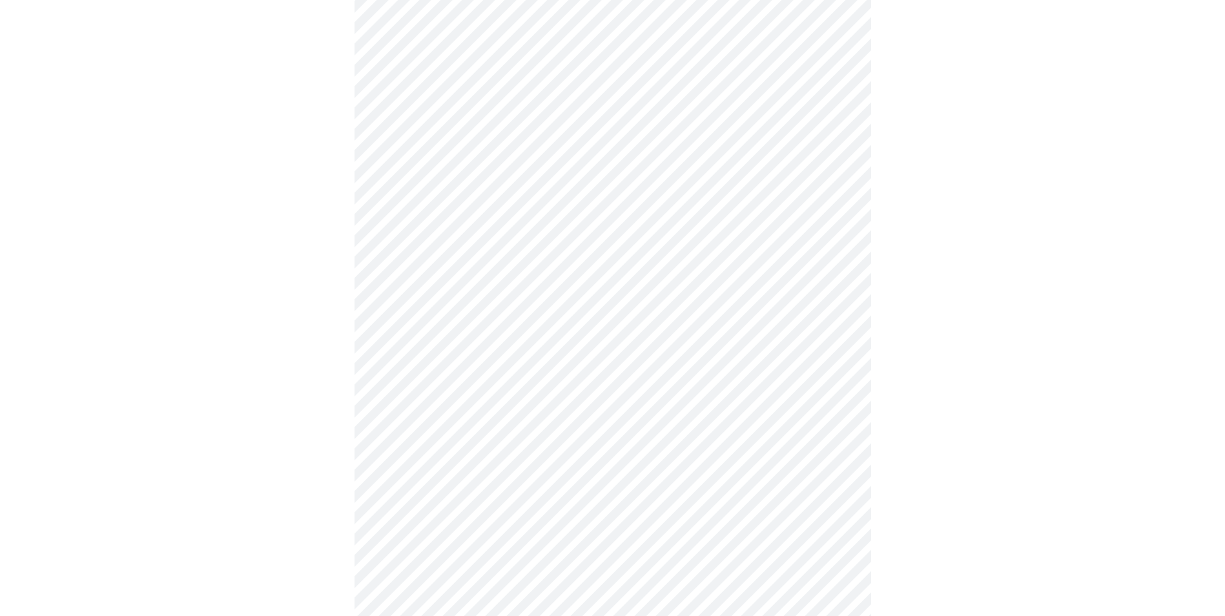
scroll to position [517, 0]
click at [825, 309] on body "MyMenopauseRx Appointments Messaging Labs Uploads Medications Community Refer a…" at bounding box center [617, 96] width 1224 height 1215
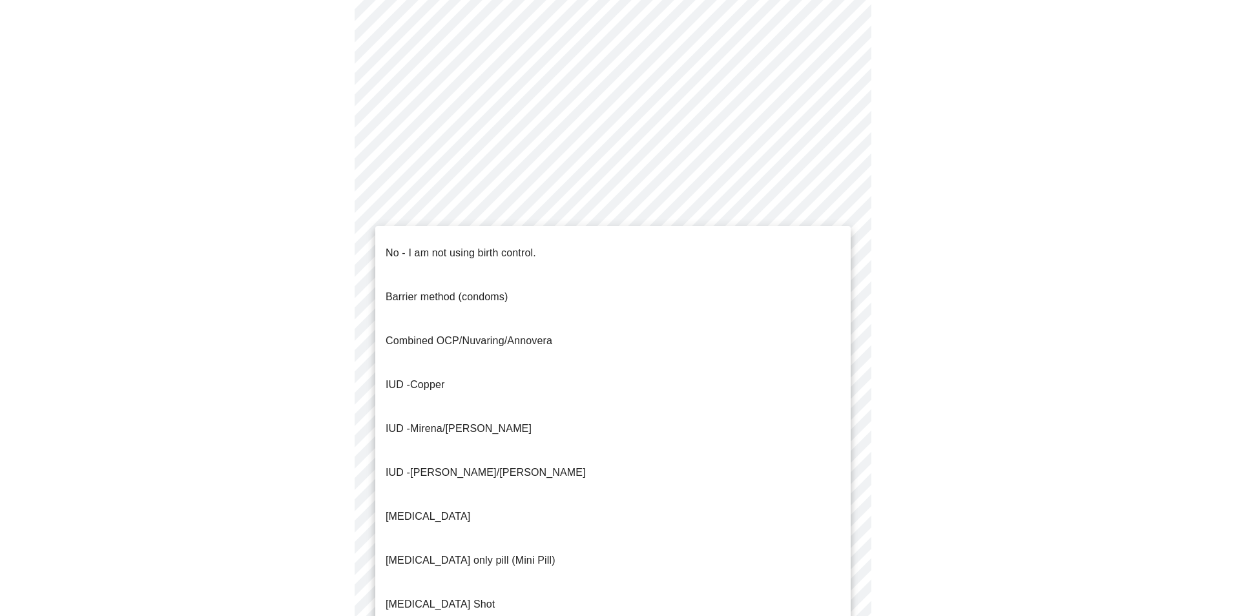
click at [657, 407] on li "IUD - Mirena/[PERSON_NAME]" at bounding box center [612, 429] width 475 height 44
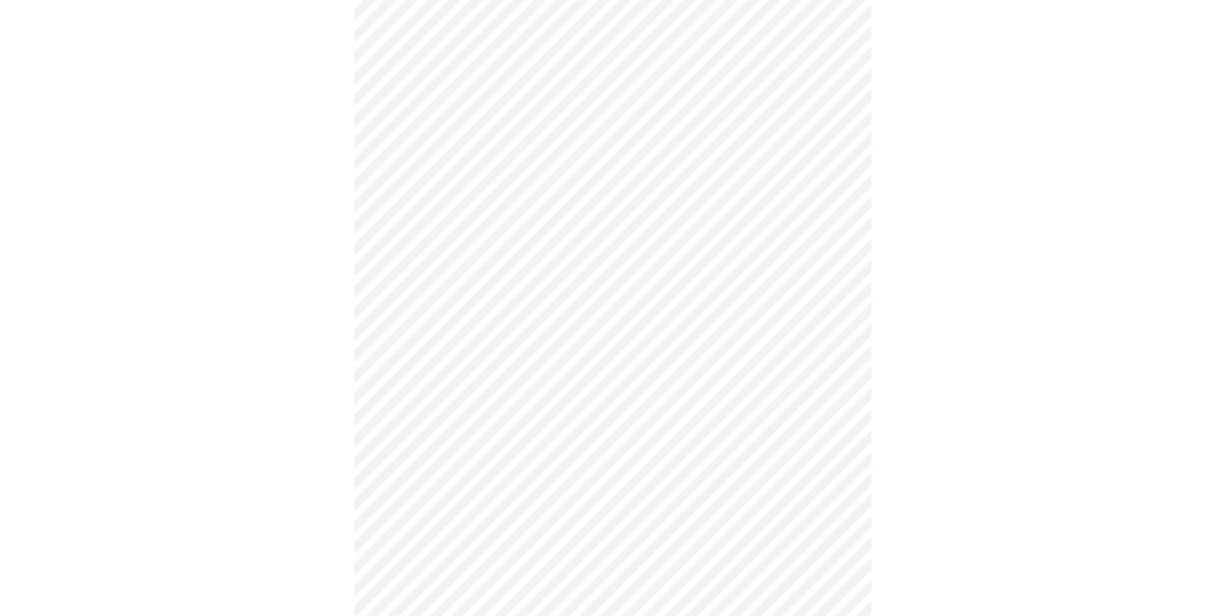
click at [837, 411] on body "MyMenopauseRx Appointments Messaging Labs Uploads Medications Community Refer a…" at bounding box center [612, 92] width 1215 height 1207
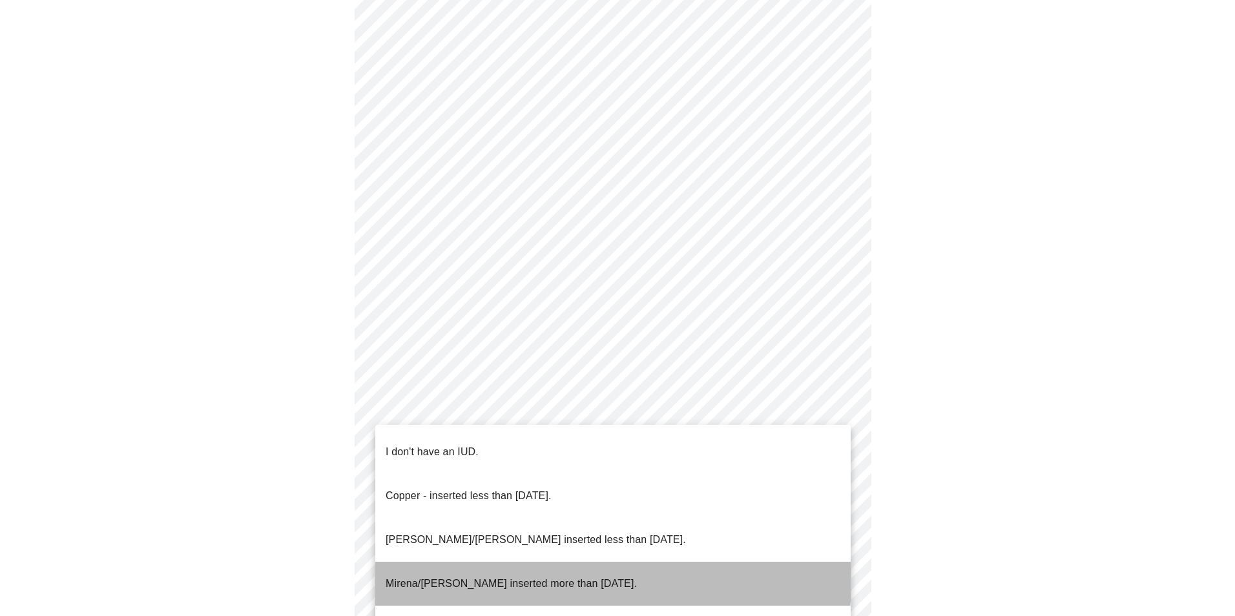
click at [572, 576] on p "Mirena/[PERSON_NAME] inserted more than [DATE]." at bounding box center [511, 583] width 251 height 15
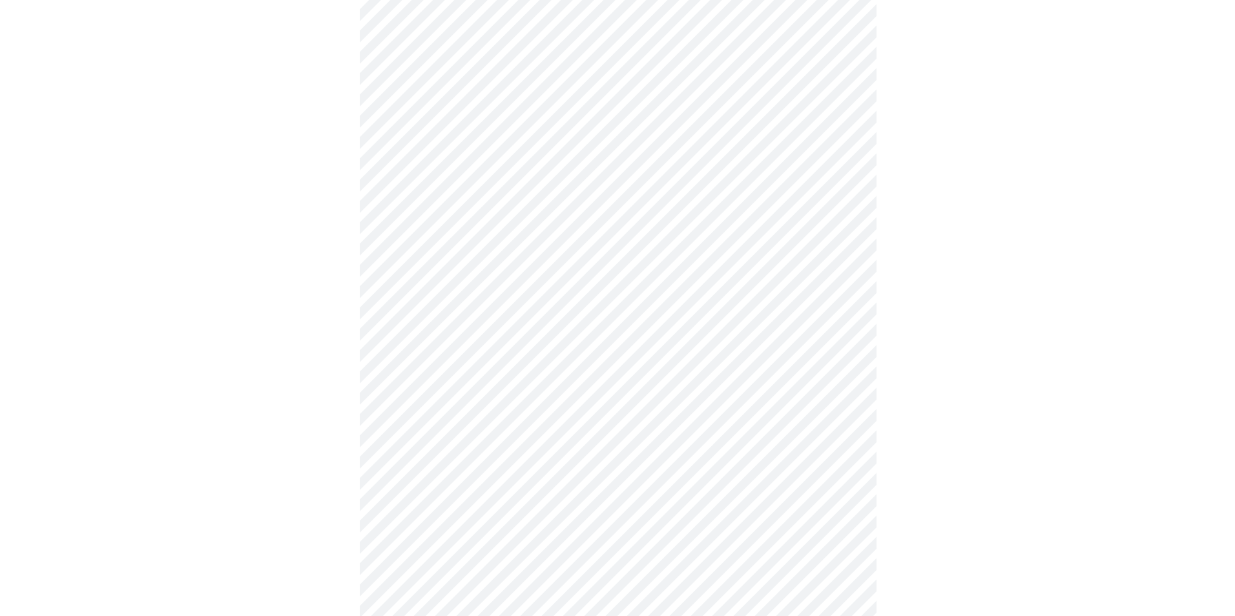
click at [838, 497] on body "MyMenopauseRx Appointments Messaging Labs Uploads Medications Community Refer a…" at bounding box center [612, 88] width 1215 height 1199
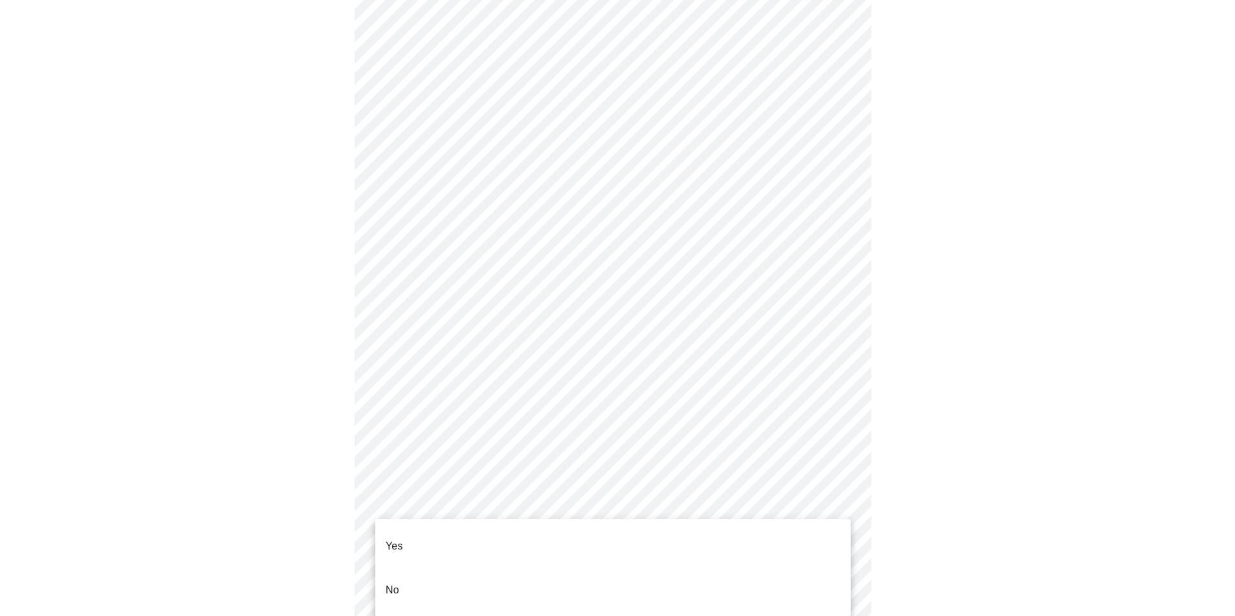
click at [409, 574] on li "No" at bounding box center [612, 590] width 475 height 44
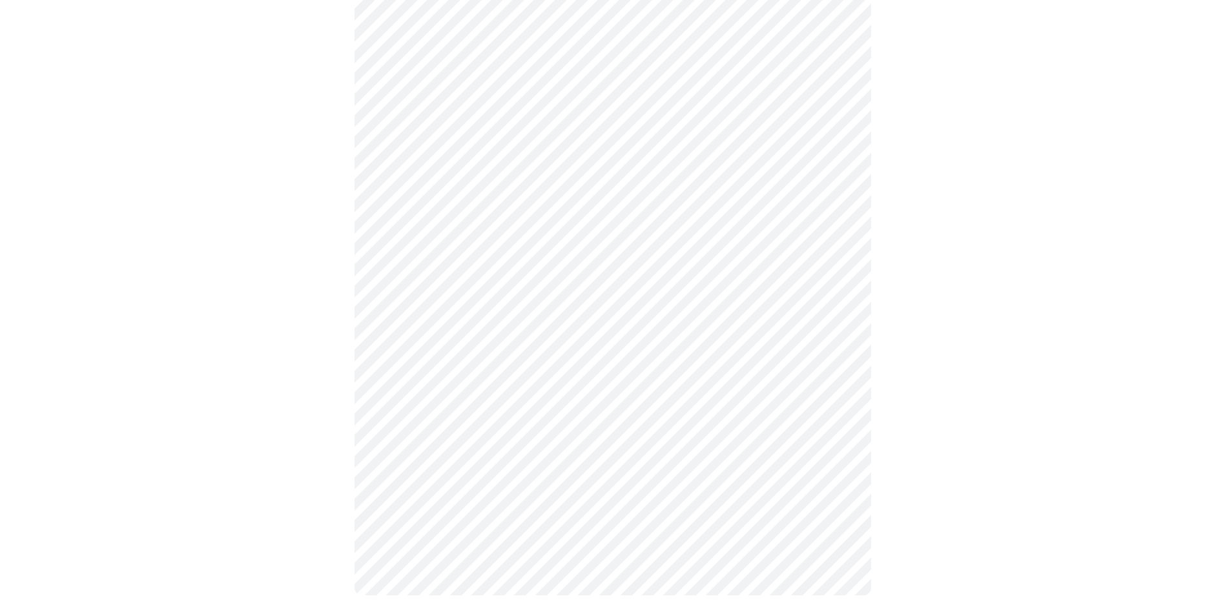
scroll to position [0, 0]
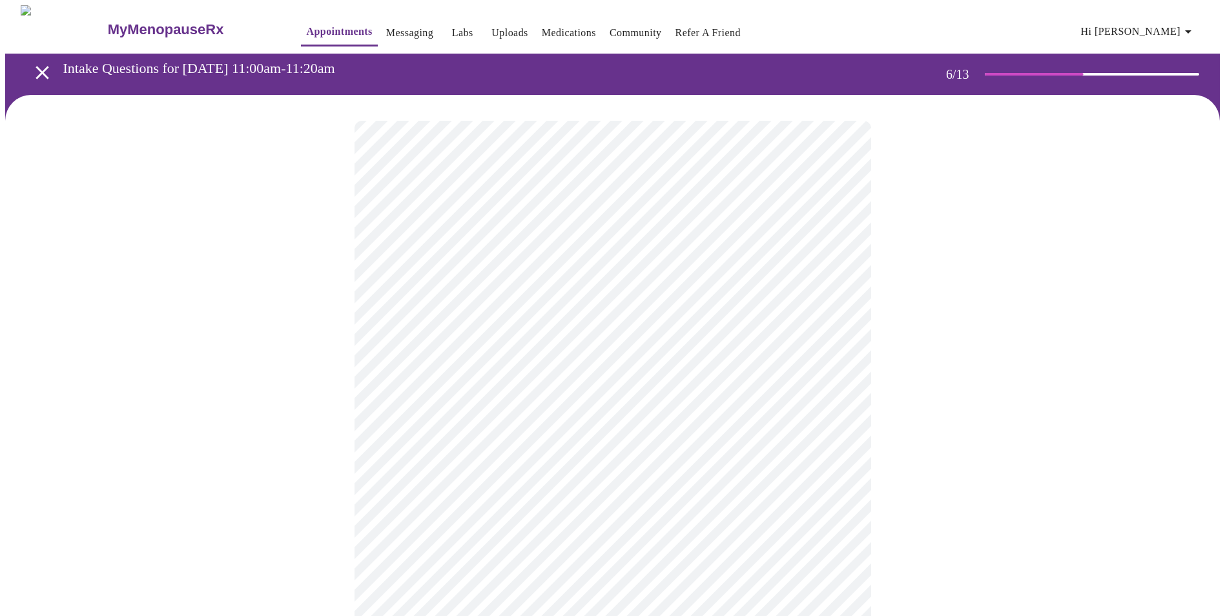
click at [937, 234] on div at bounding box center [612, 391] width 1215 height 592
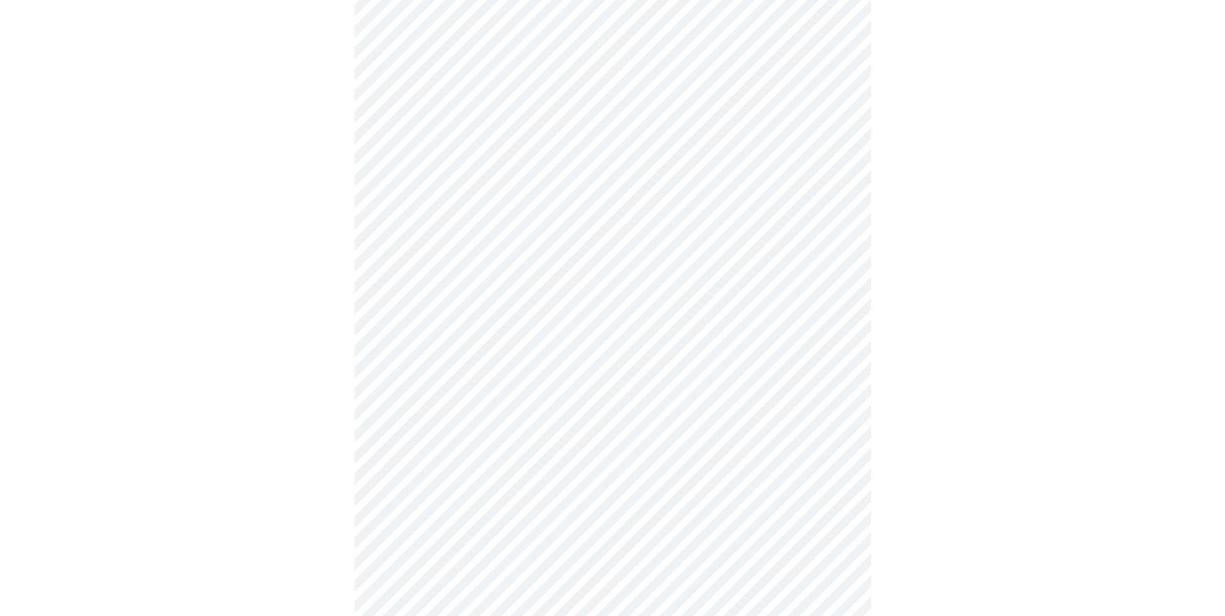
scroll to position [3229, 0]
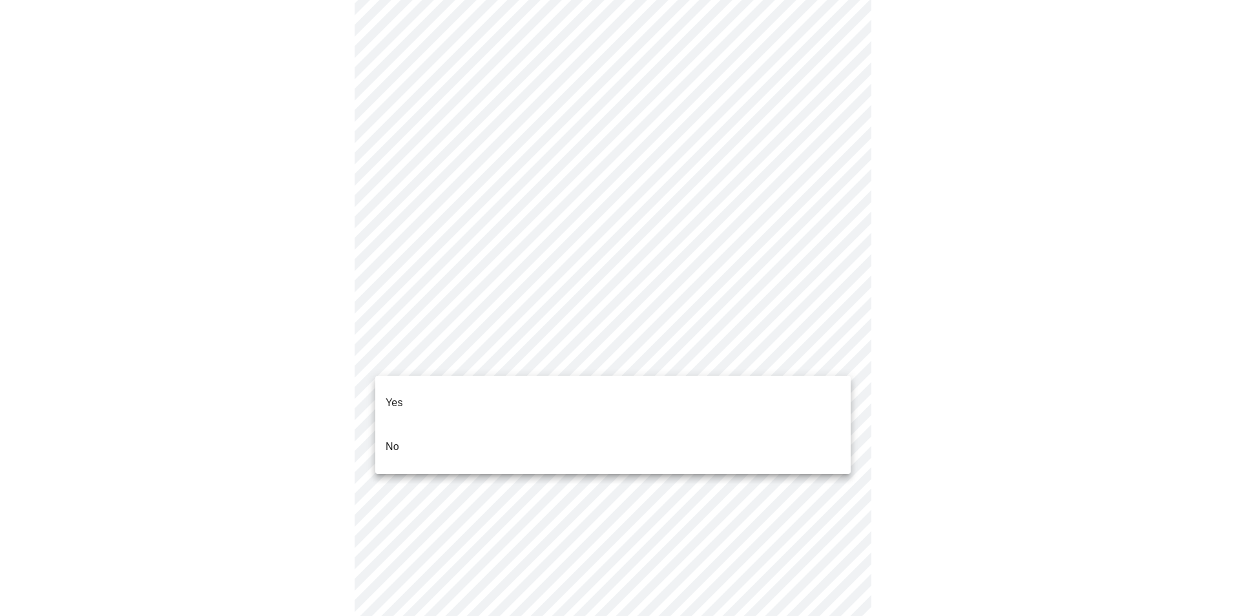
click at [428, 428] on li "No" at bounding box center [612, 447] width 475 height 44
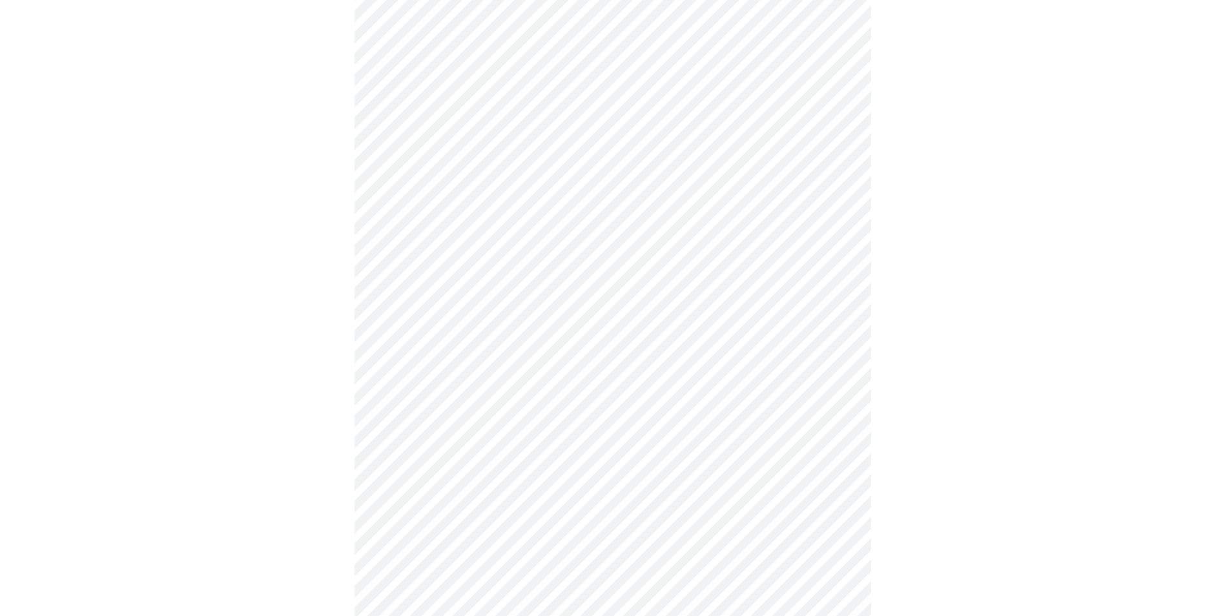
scroll to position [3296, 0]
